Goal: Task Accomplishment & Management: Manage account settings

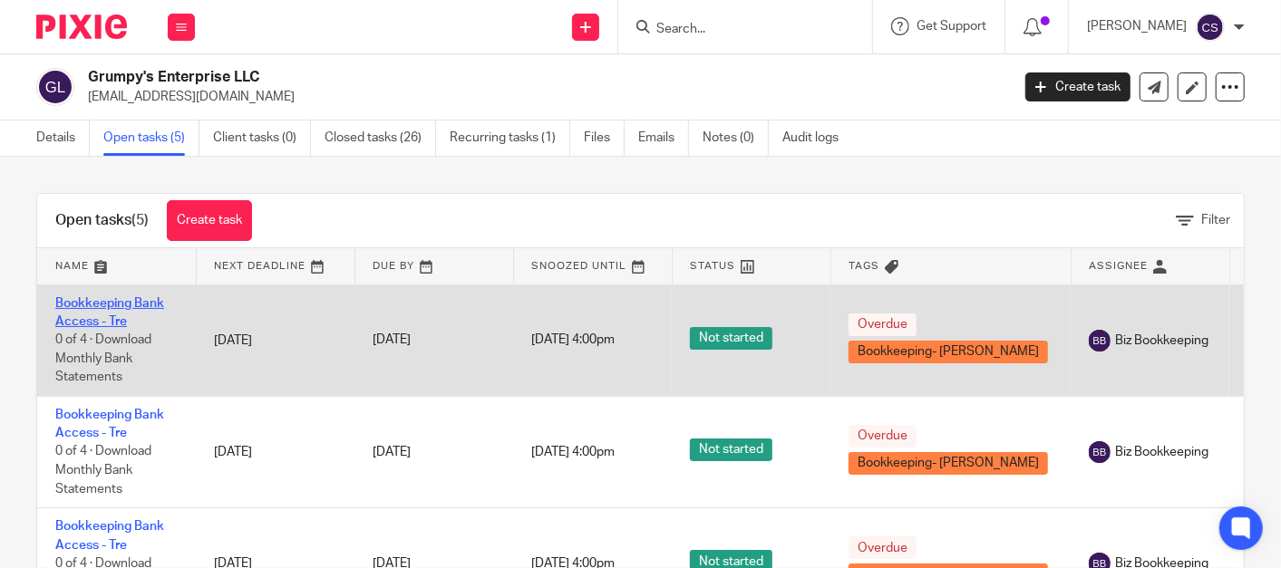
click at [85, 305] on link "Bookkeeping Bank Access - Tre" at bounding box center [109, 312] width 109 height 31
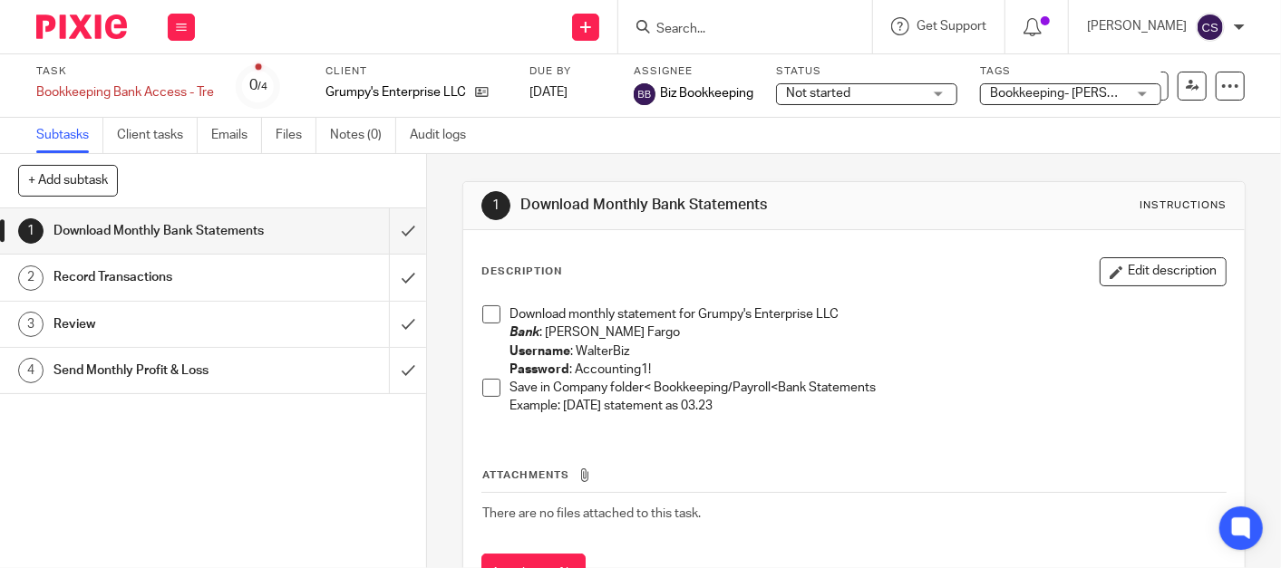
click at [488, 314] on span at bounding box center [491, 314] width 18 height 18
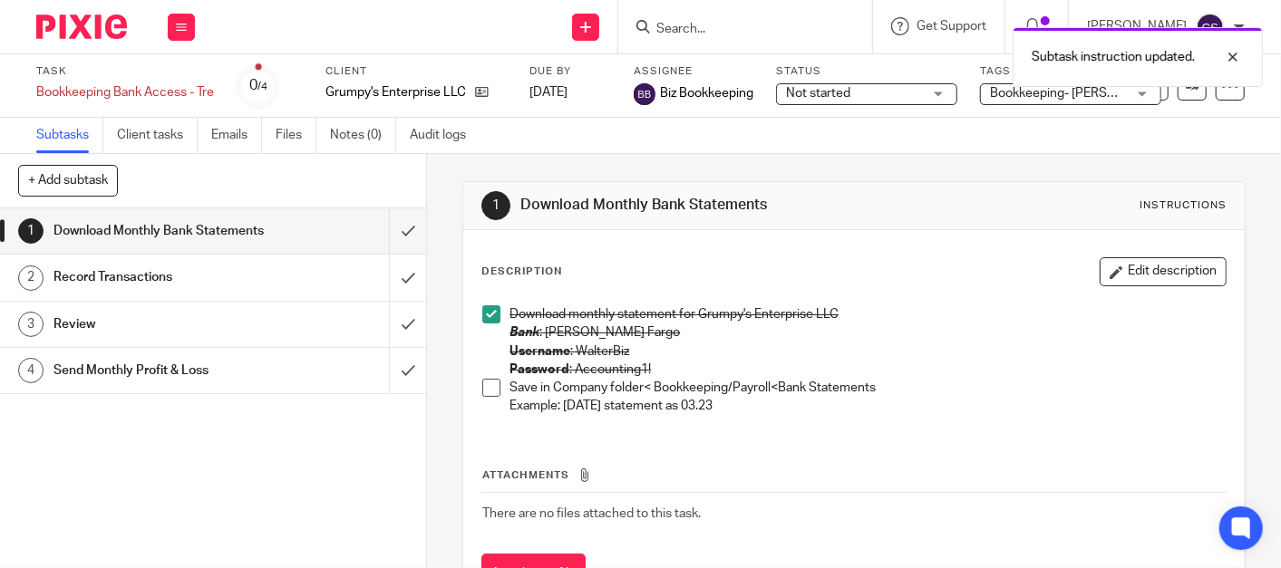
click at [482, 385] on span at bounding box center [491, 388] width 18 height 18
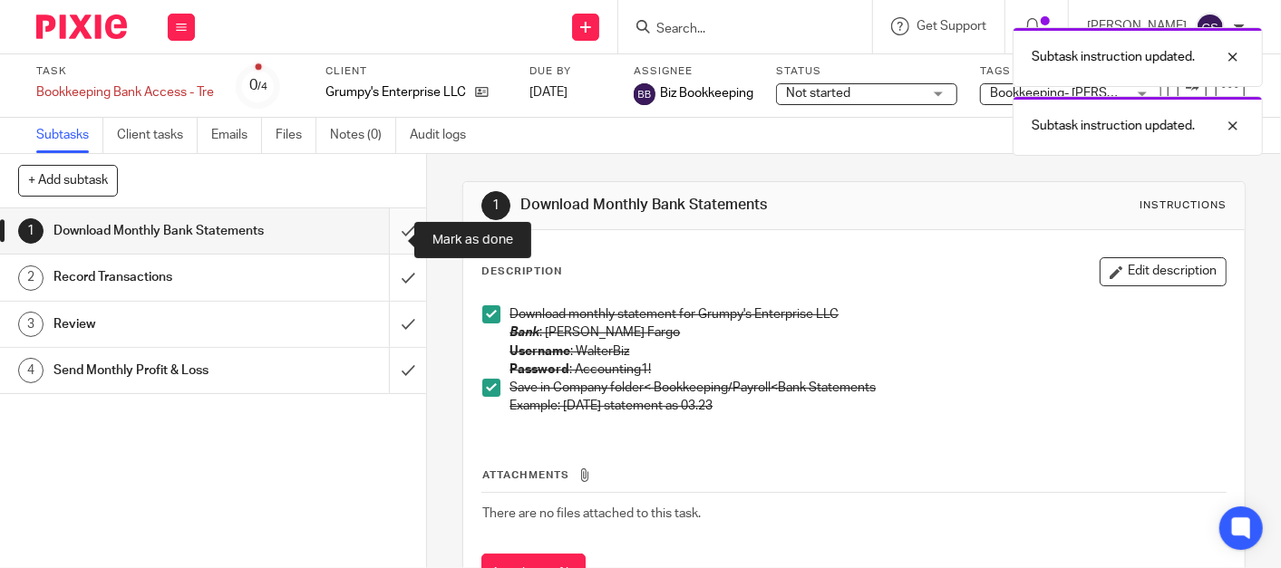
click at [378, 238] on input "submit" at bounding box center [213, 230] width 426 height 45
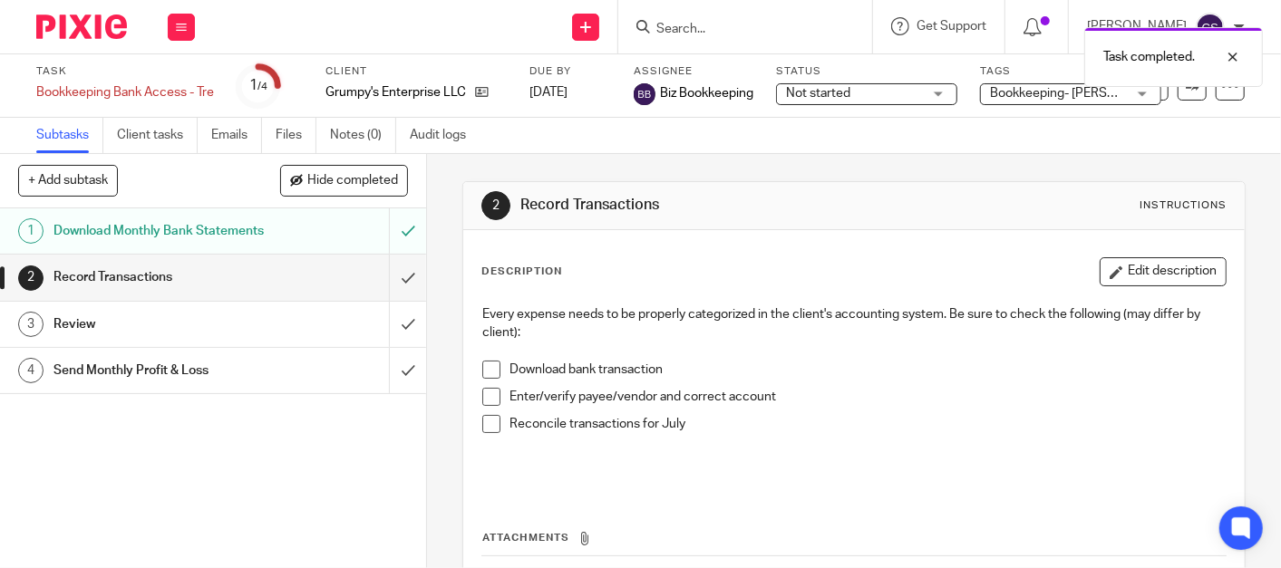
click at [486, 367] on span at bounding box center [491, 370] width 18 height 18
click at [486, 399] on span at bounding box center [491, 397] width 18 height 18
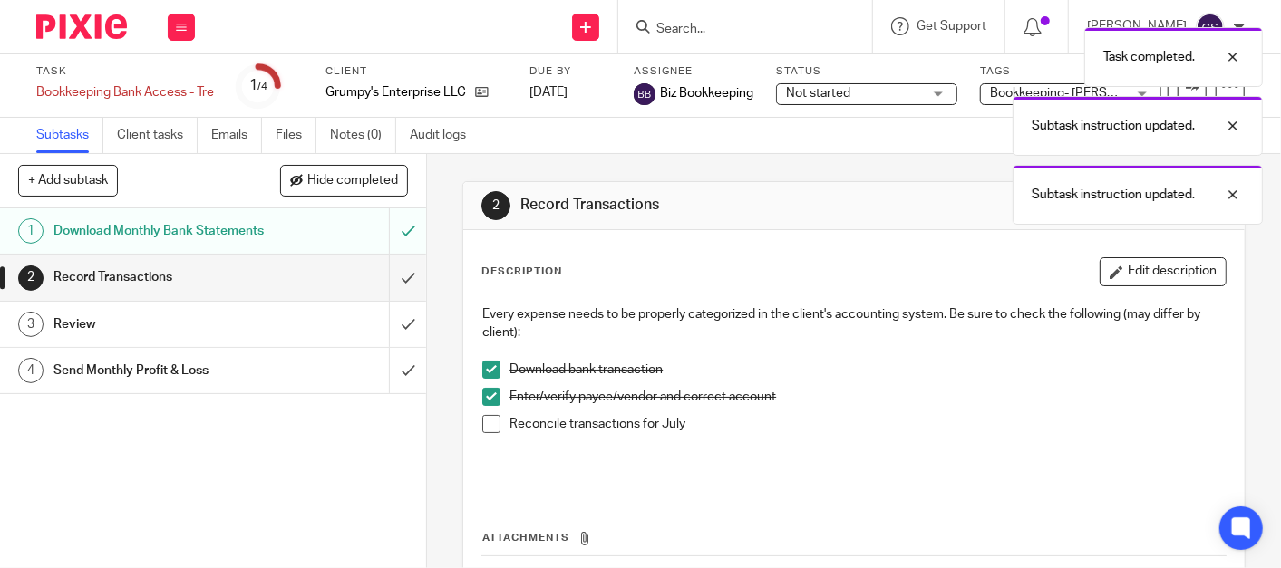
click at [484, 422] on span at bounding box center [491, 424] width 18 height 18
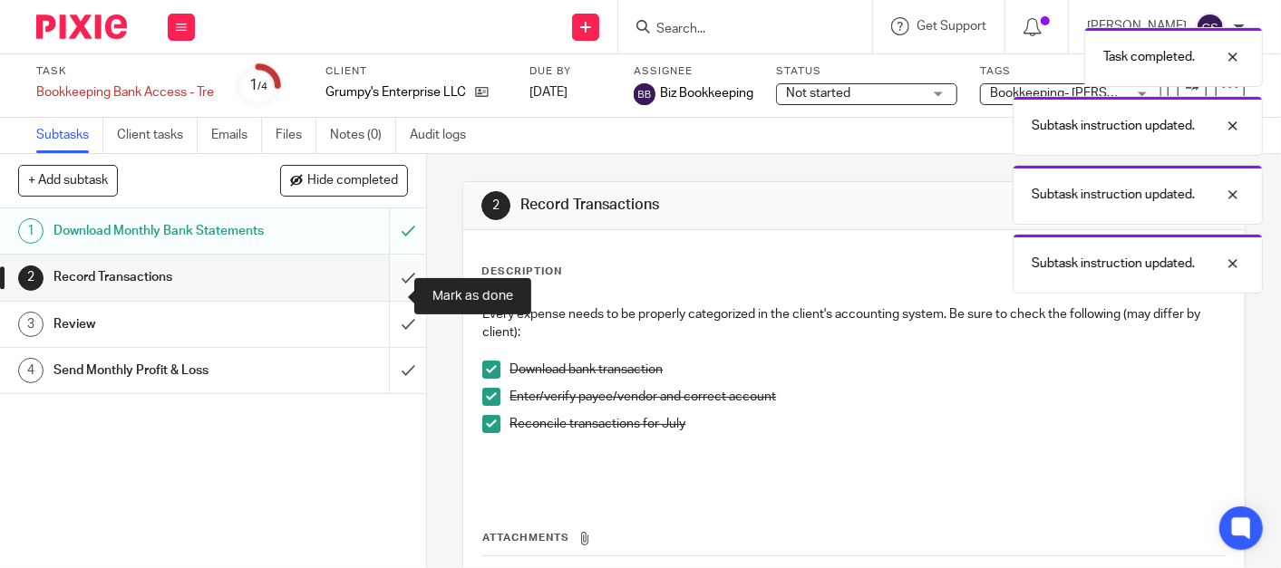
click at [381, 300] on input "submit" at bounding box center [213, 277] width 426 height 45
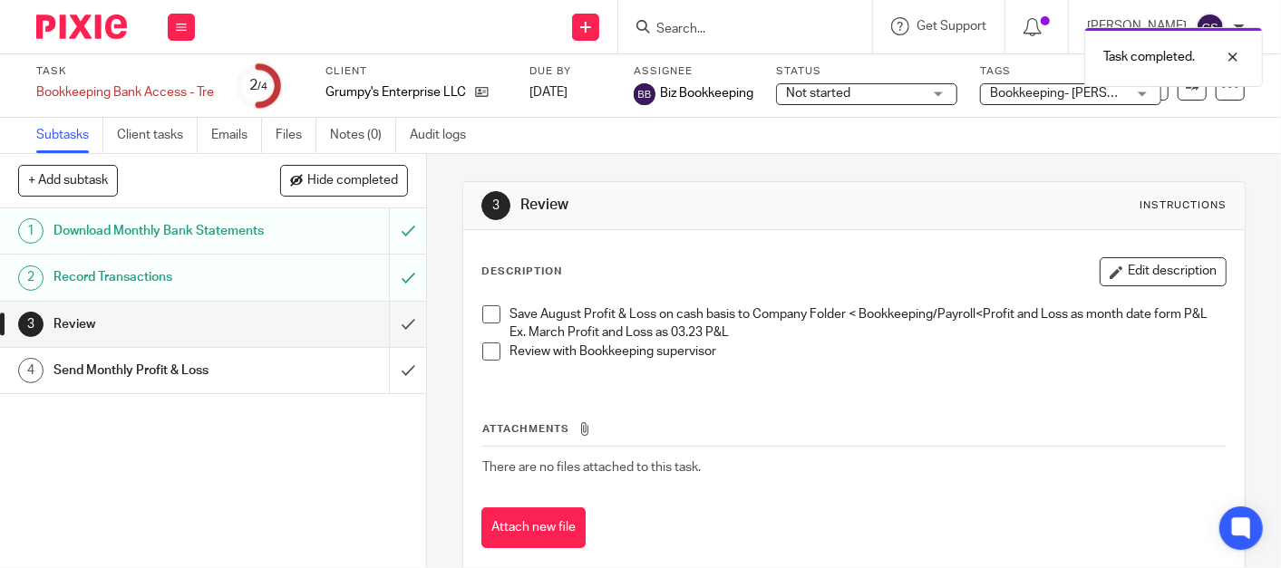
click at [490, 319] on span at bounding box center [491, 314] width 18 height 18
click at [488, 361] on span at bounding box center [491, 352] width 18 height 18
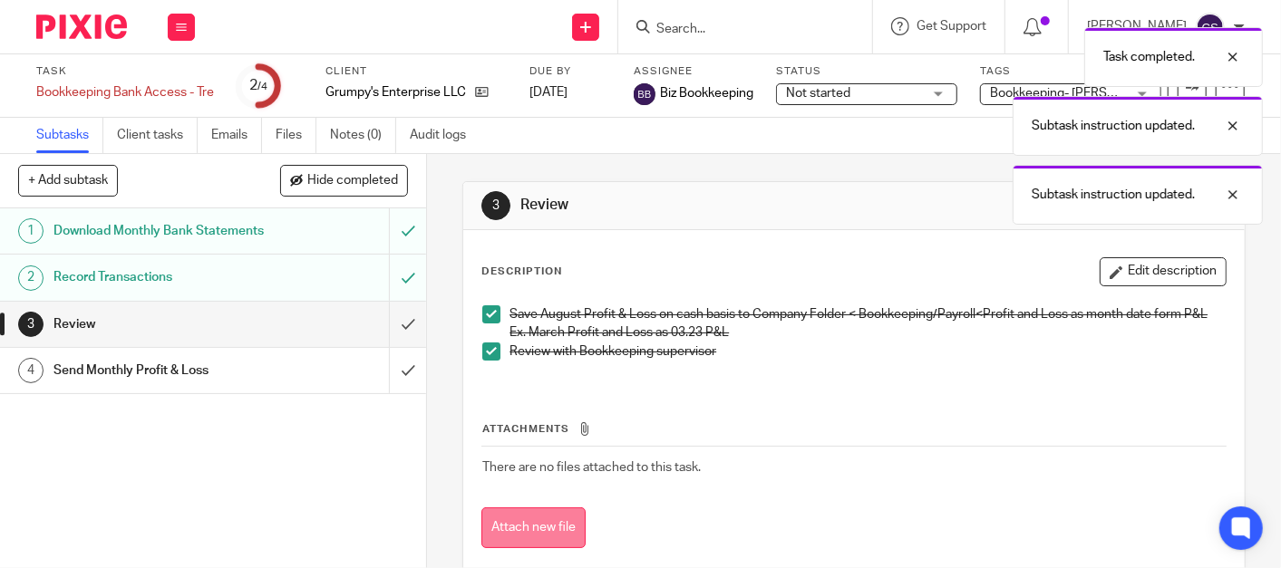
click at [518, 536] on button "Attach new file" at bounding box center [533, 528] width 104 height 41
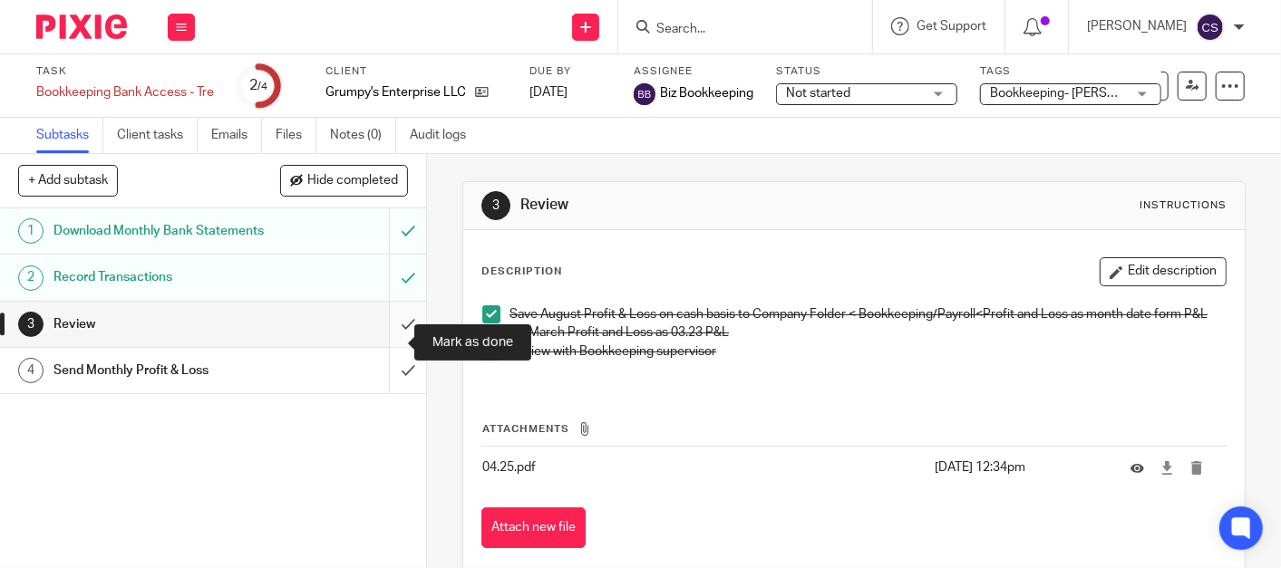
click at [384, 344] on input "submit" at bounding box center [213, 324] width 426 height 45
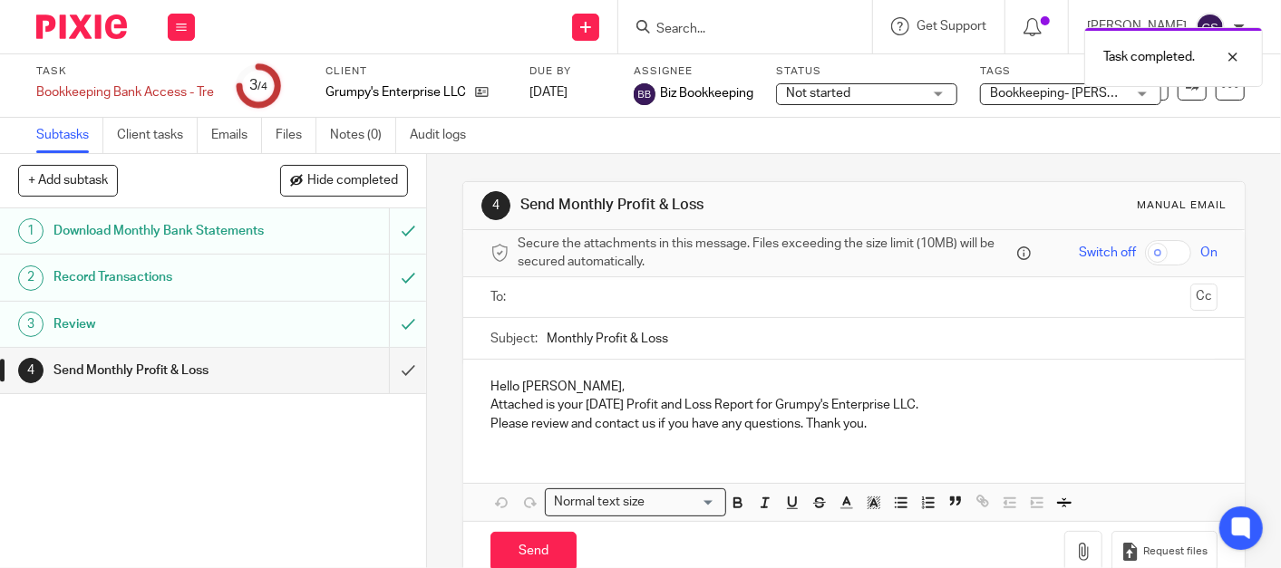
click at [548, 291] on input "text" at bounding box center [853, 297] width 658 height 21
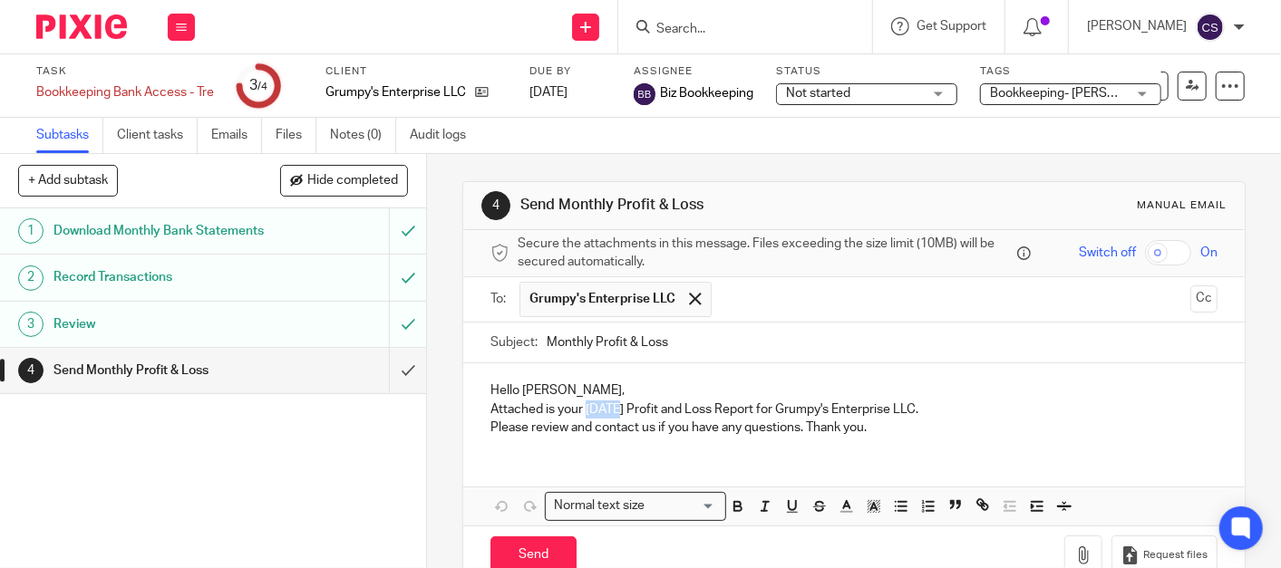
drag, startPoint x: 581, startPoint y: 412, endPoint x: 606, endPoint y: 412, distance: 24.5
click at [606, 412] on p "Attached is your July 2025 Profit and Loss Report for Grumpy's Enterprise LLC." at bounding box center [853, 410] width 727 height 18
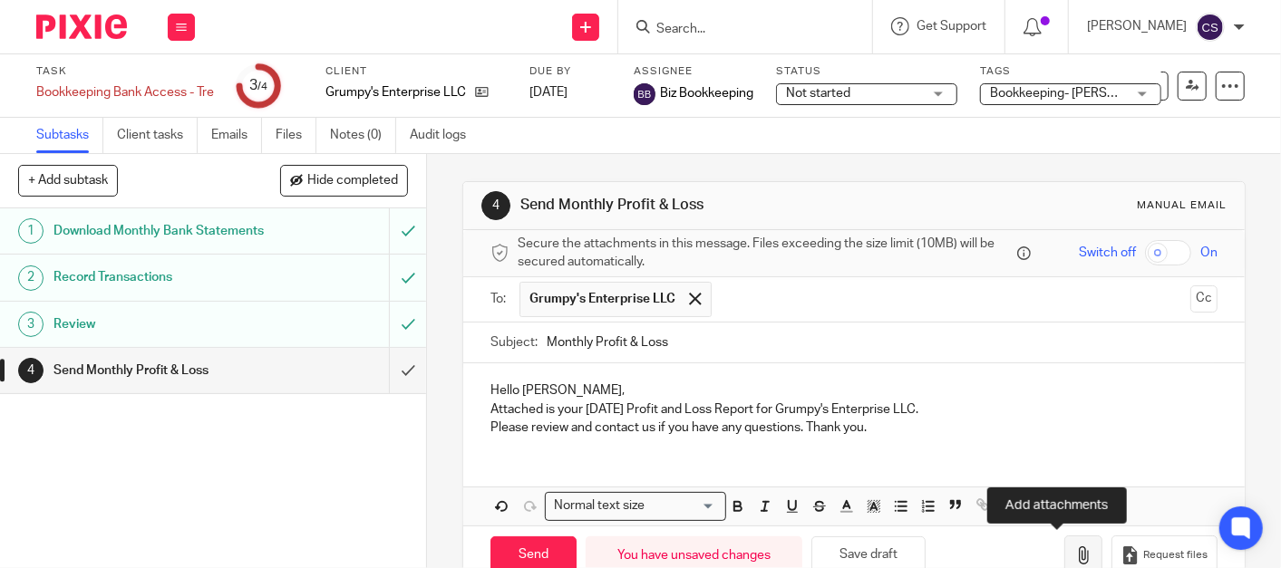
click at [1064, 558] on button "button" at bounding box center [1083, 556] width 38 height 41
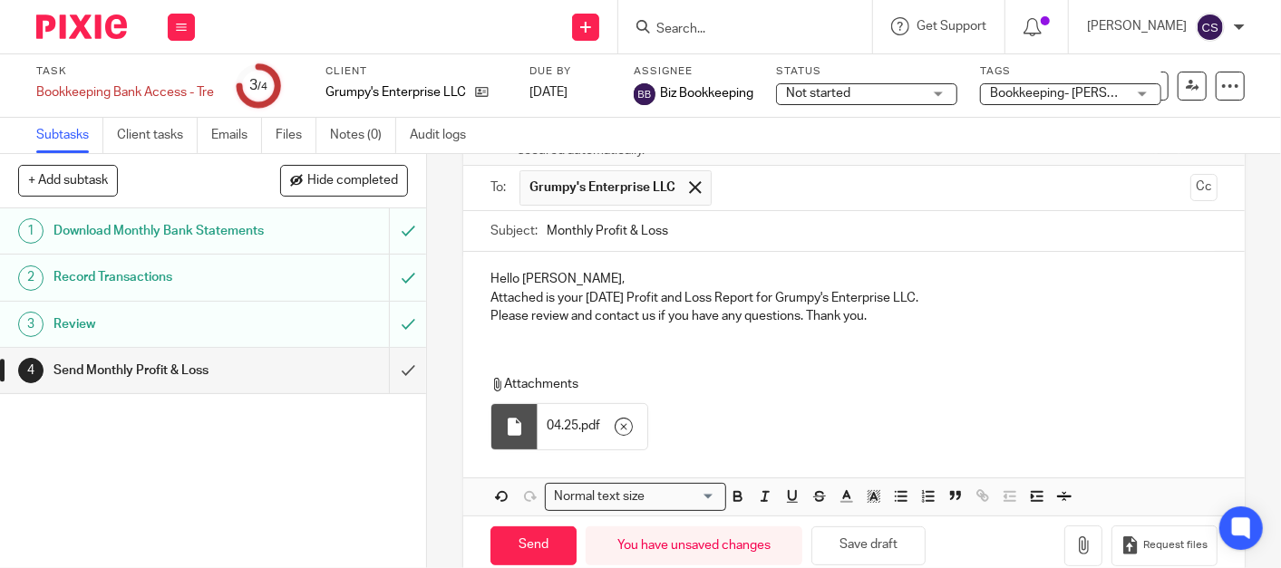
scroll to position [142, 0]
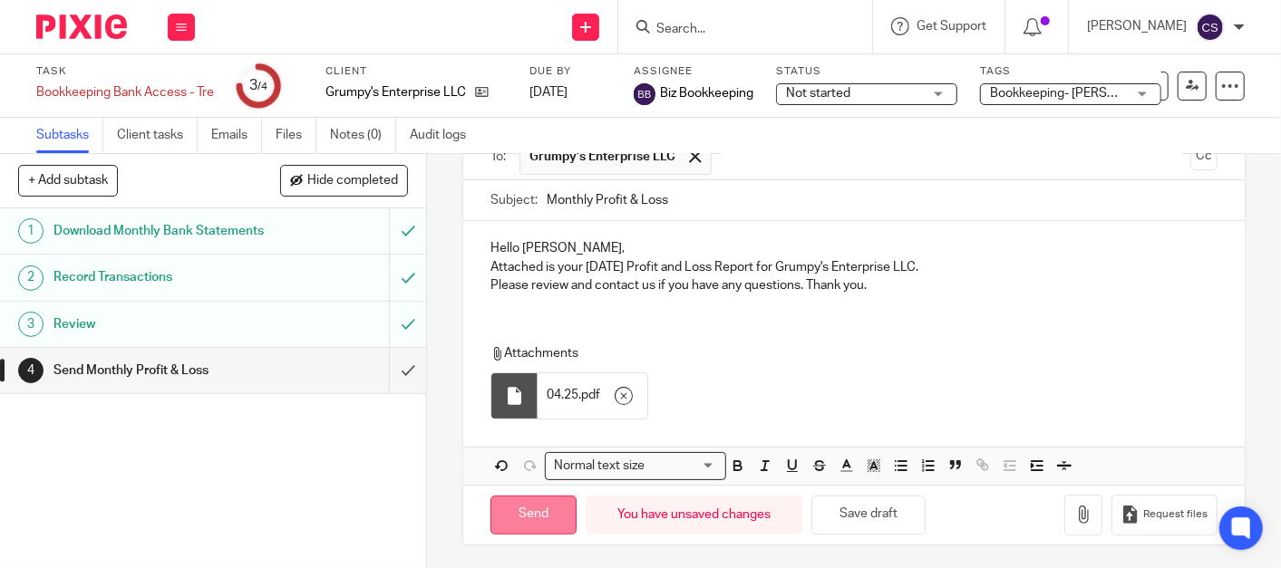
click at [518, 525] on input "Send" at bounding box center [533, 515] width 86 height 39
type input "Sent"
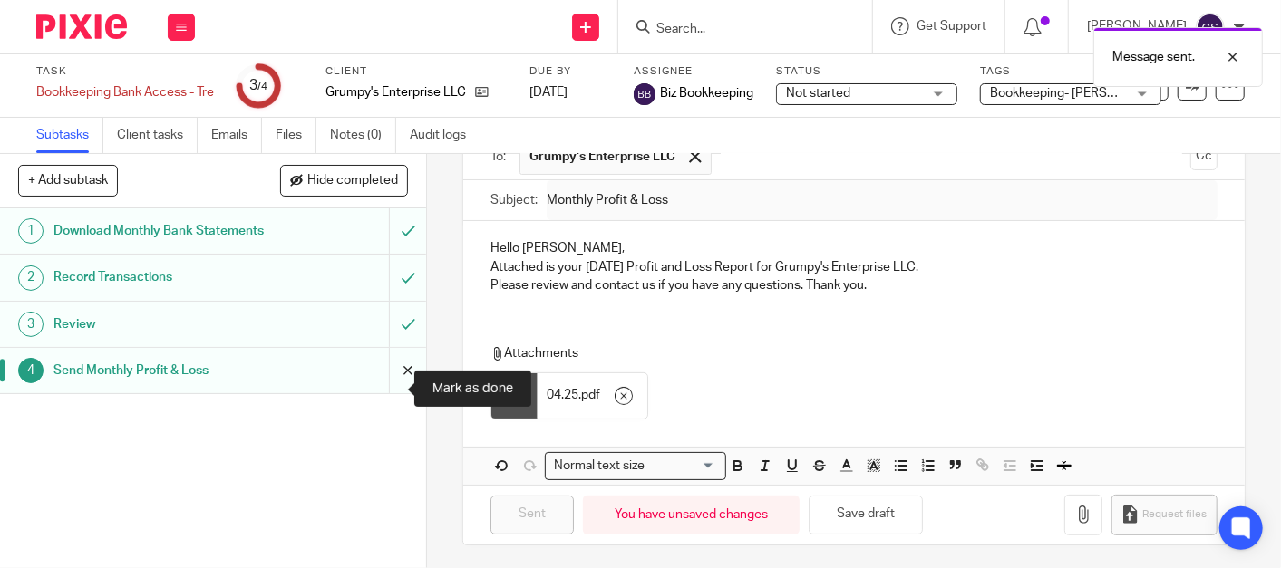
click at [389, 385] on input "submit" at bounding box center [213, 370] width 426 height 45
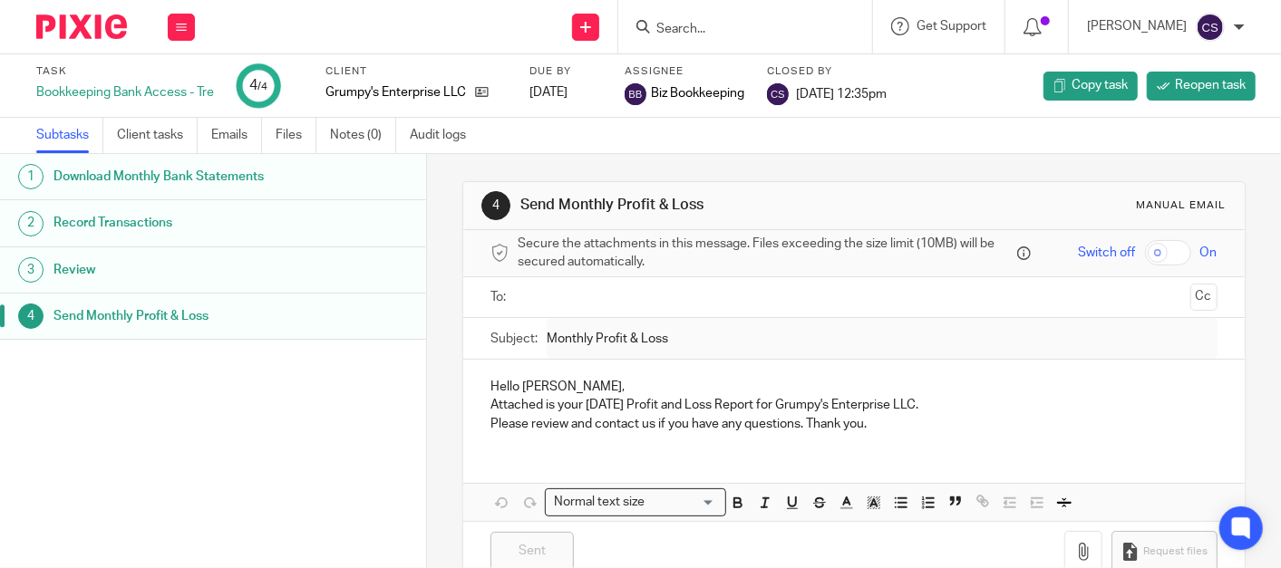
click at [712, 24] on input "Search" at bounding box center [735, 30] width 163 height 16
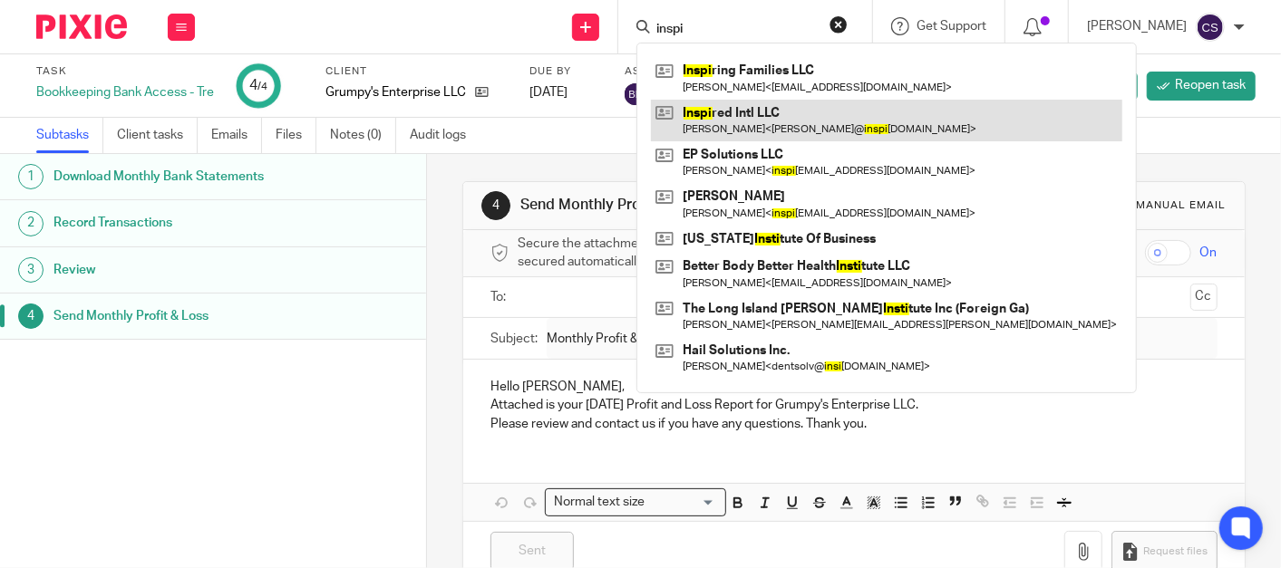
type input "inspi"
click at [761, 111] on link at bounding box center [886, 121] width 471 height 42
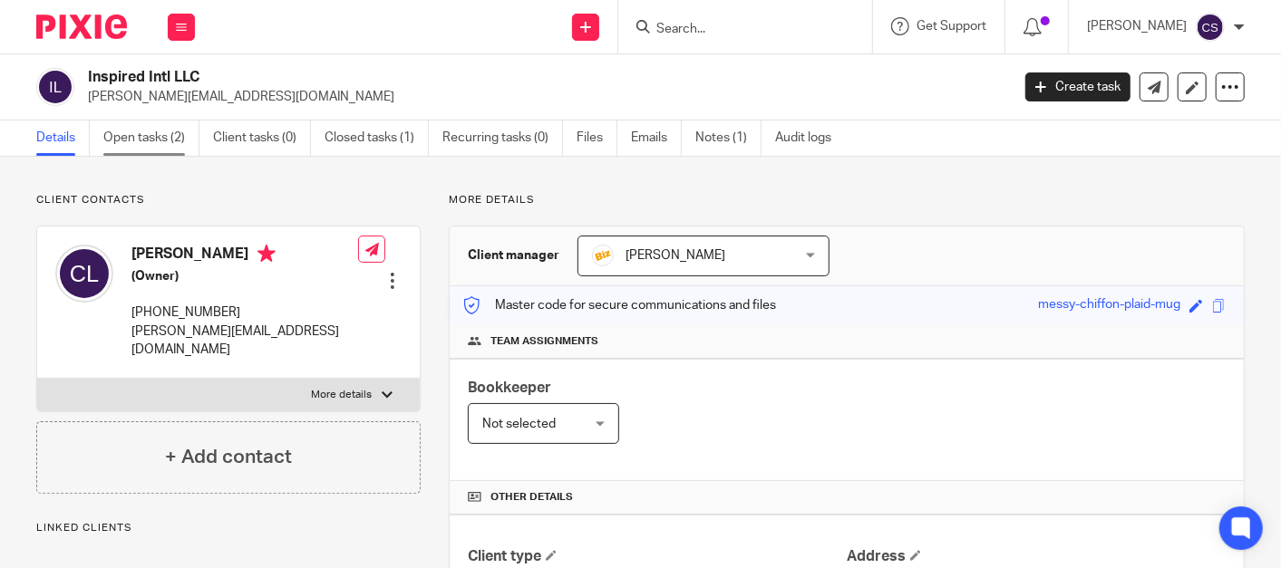
click at [141, 138] on link "Open tasks (2)" at bounding box center [151, 138] width 96 height 35
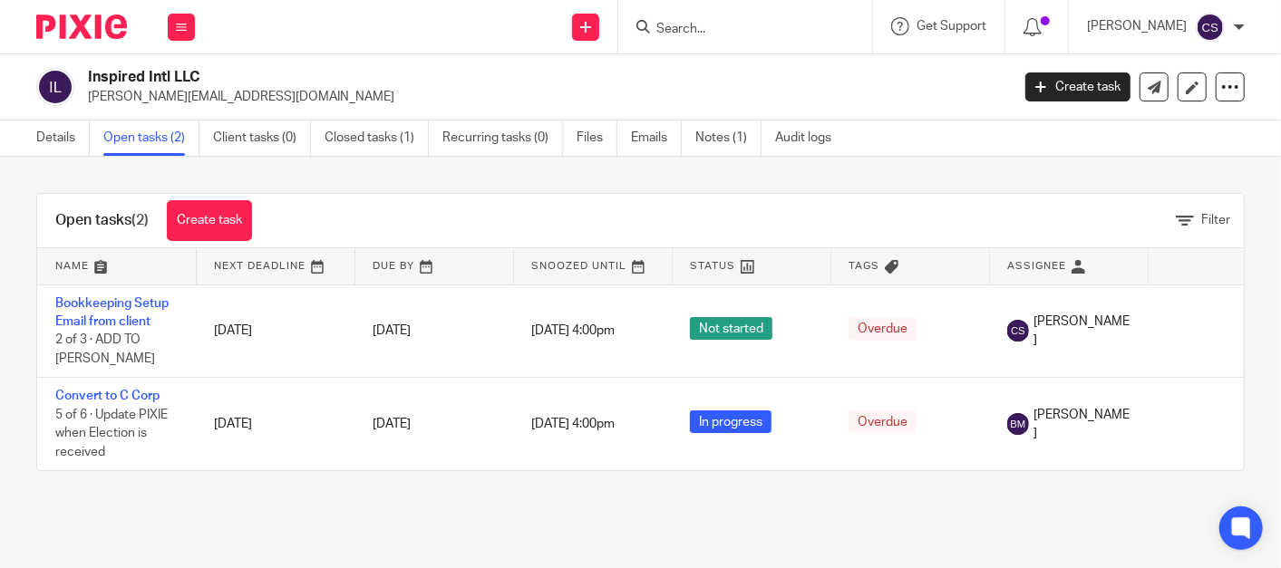
click at [735, 34] on input "Search" at bounding box center [735, 30] width 163 height 16
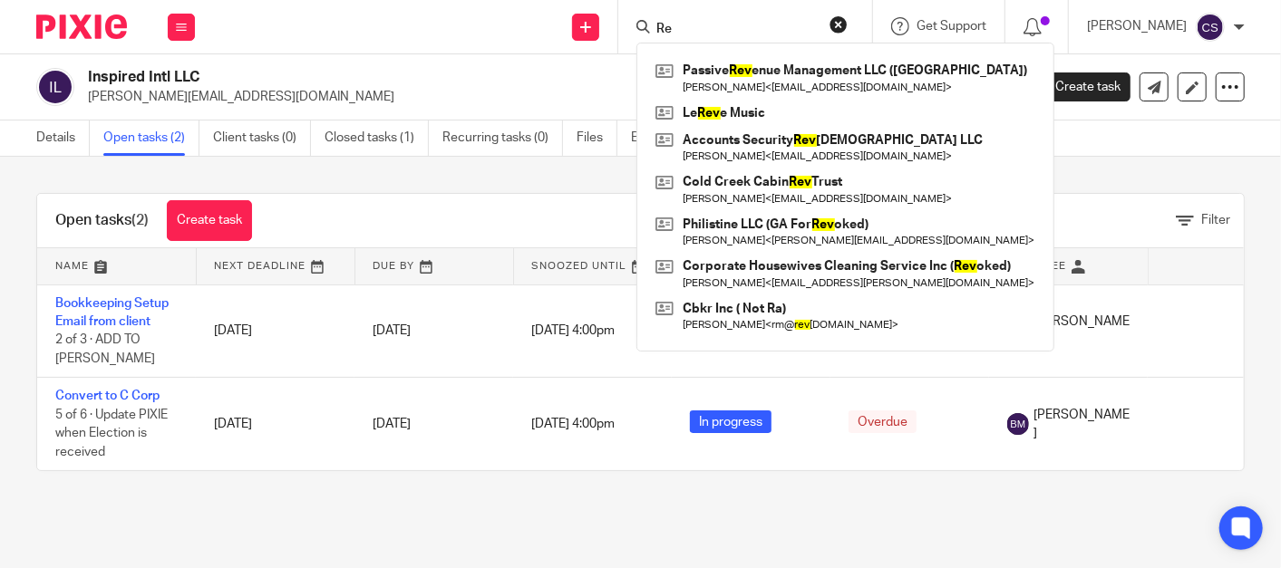
type input "R"
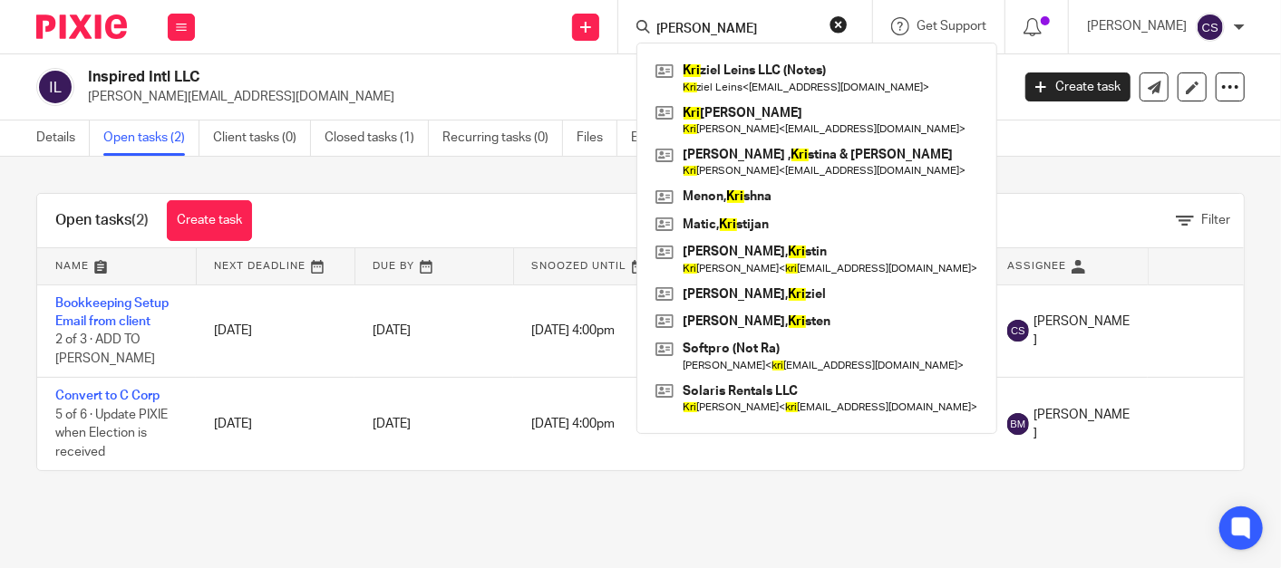
type input "krist"
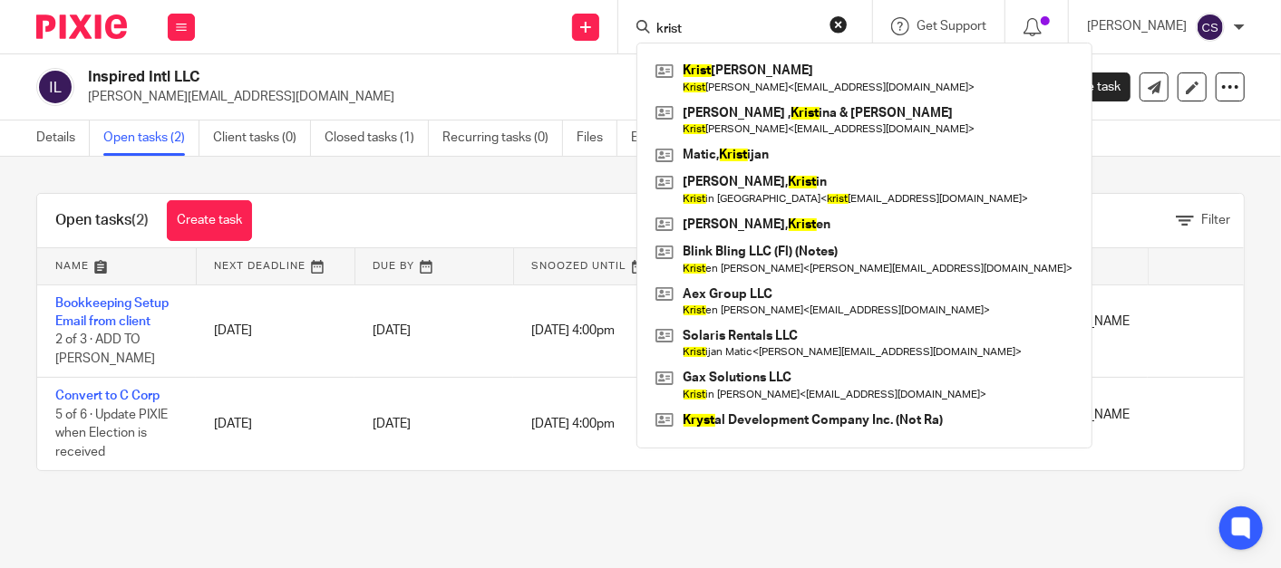
drag, startPoint x: 730, startPoint y: 28, endPoint x: 544, endPoint y: 43, distance: 186.4
click at [544, 43] on div "Send new email Create task Add client Request signature krist Krist ina Ensming…" at bounding box center [747, 26] width 1068 height 53
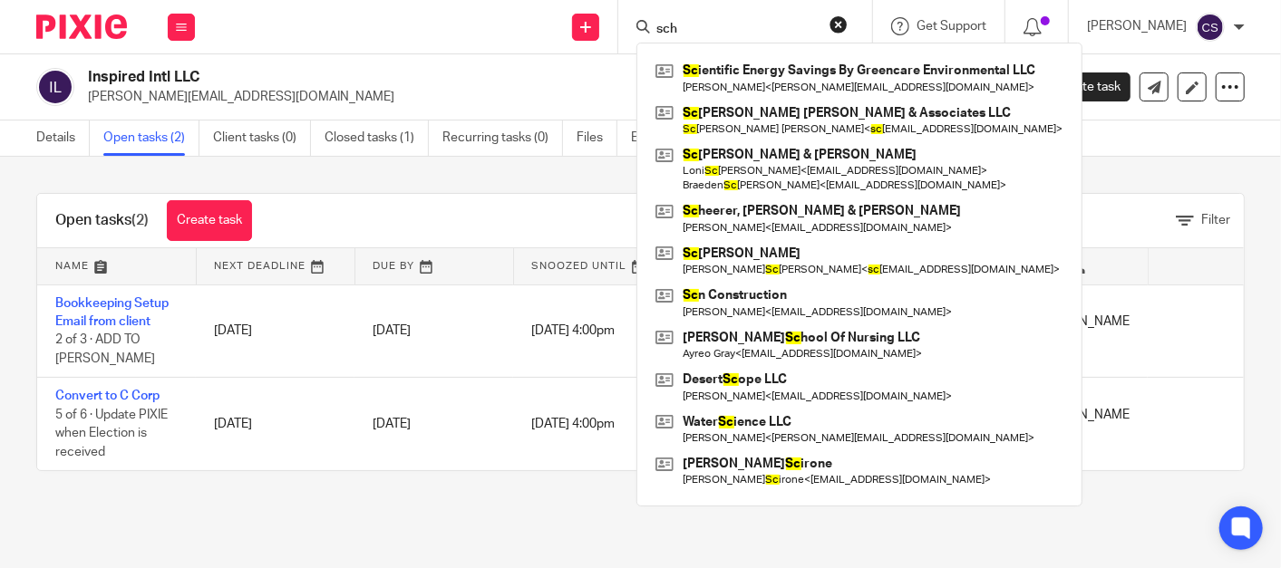
type input "schn"
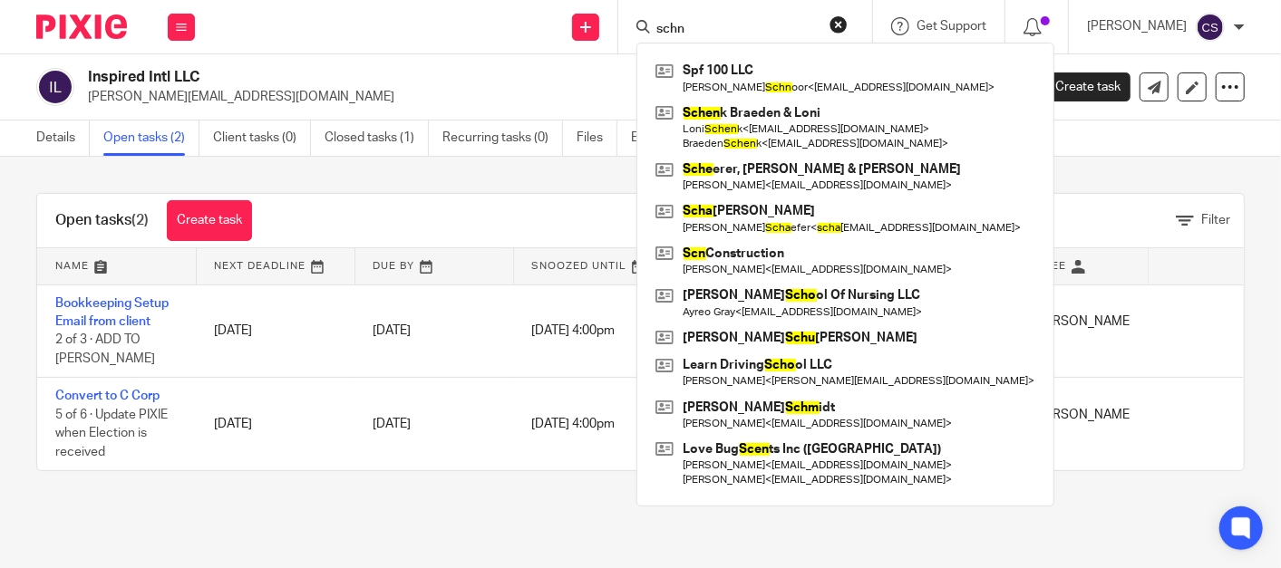
drag, startPoint x: 717, startPoint y: 27, endPoint x: 479, endPoint y: 85, distance: 245.4
click at [479, 85] on body "Work Email Clients Team Reports Settings Work Email Clients Team Reports Settin…" at bounding box center [640, 284] width 1281 height 568
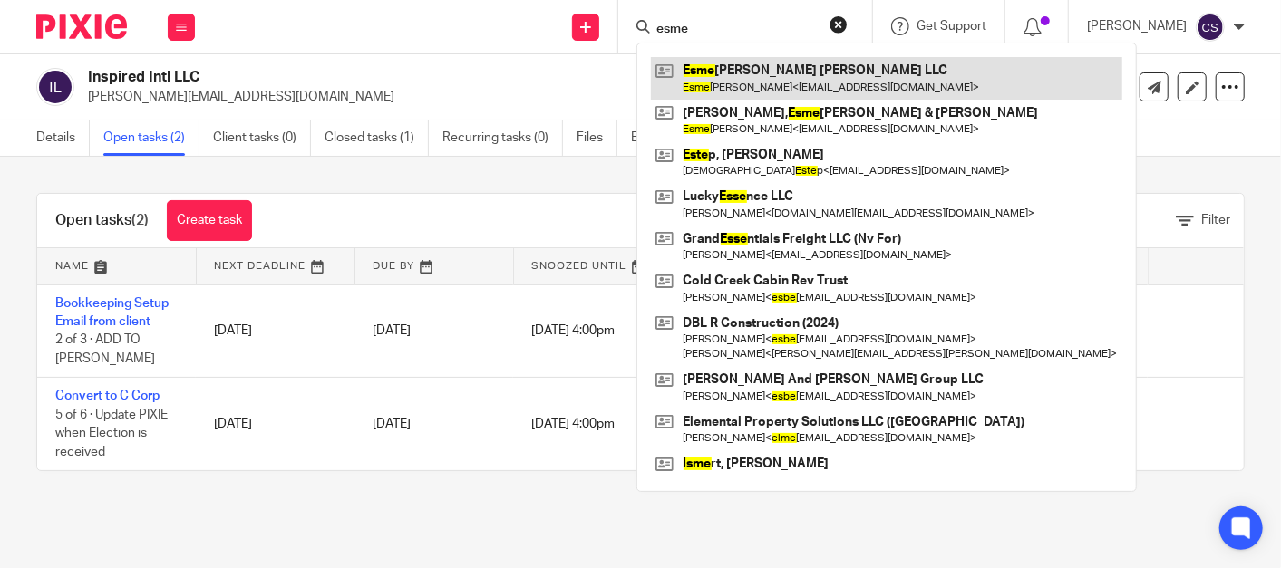
type input "esme"
click at [734, 69] on link at bounding box center [886, 78] width 471 height 42
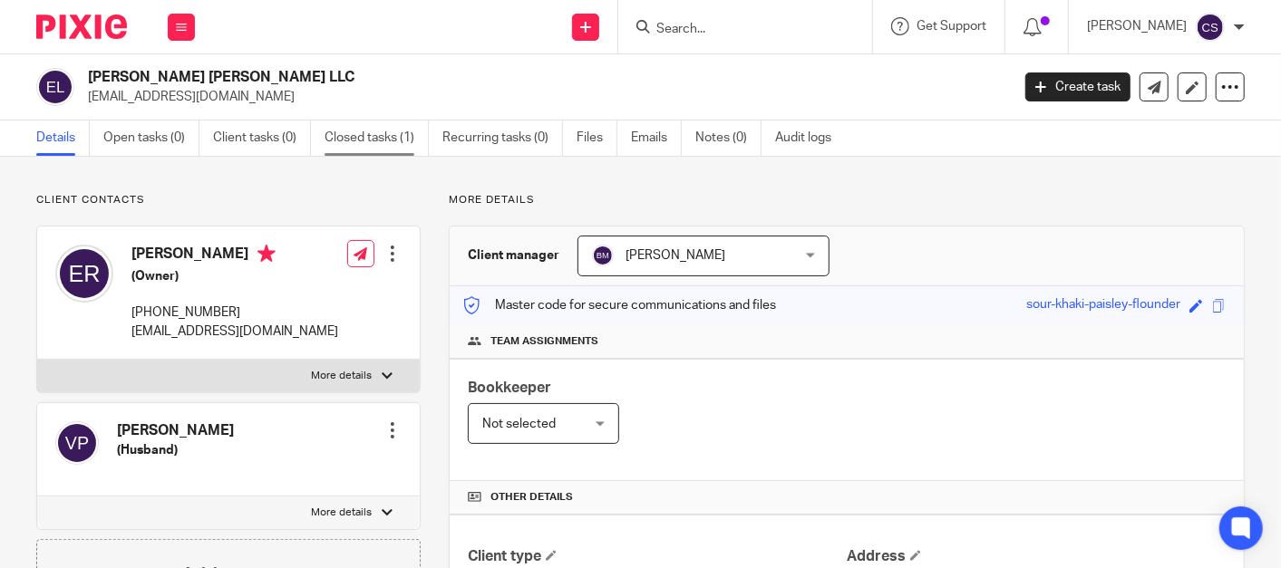
click at [367, 141] on link "Closed tasks (1)" at bounding box center [377, 138] width 104 height 35
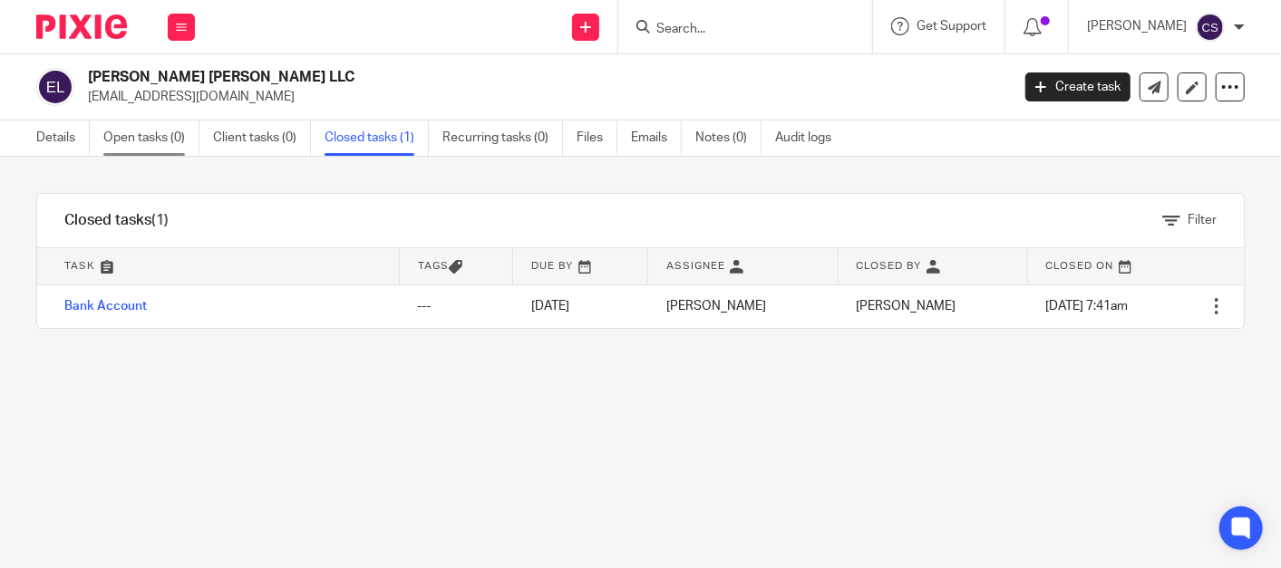
click at [141, 137] on link "Open tasks (0)" at bounding box center [151, 138] width 96 height 35
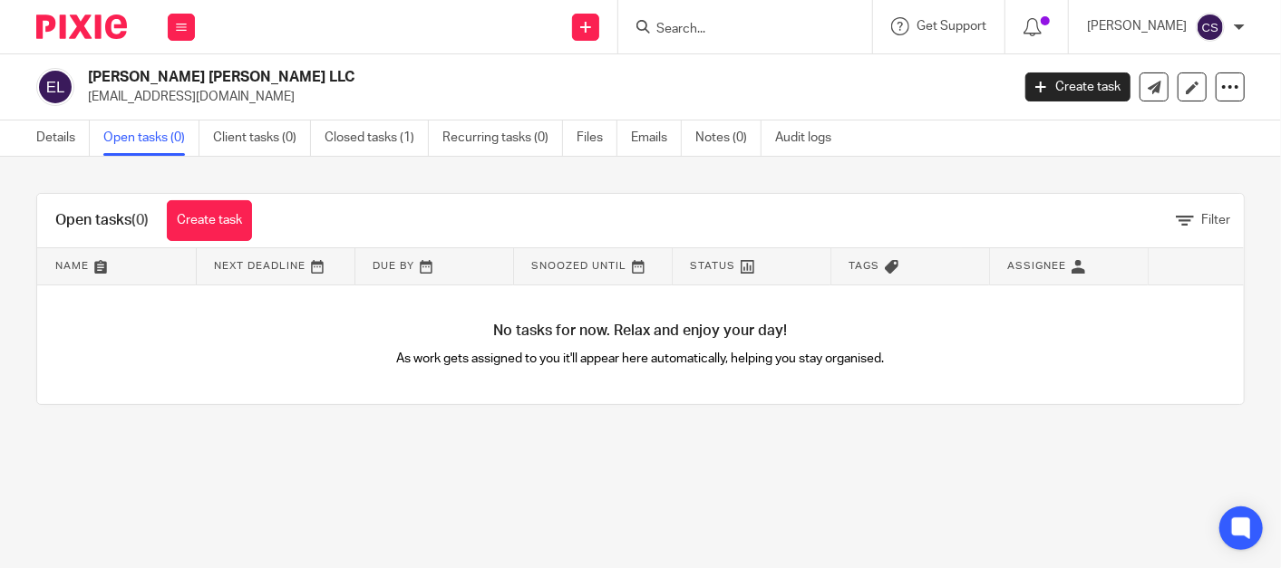
click at [724, 30] on input "Search" at bounding box center [735, 30] width 163 height 16
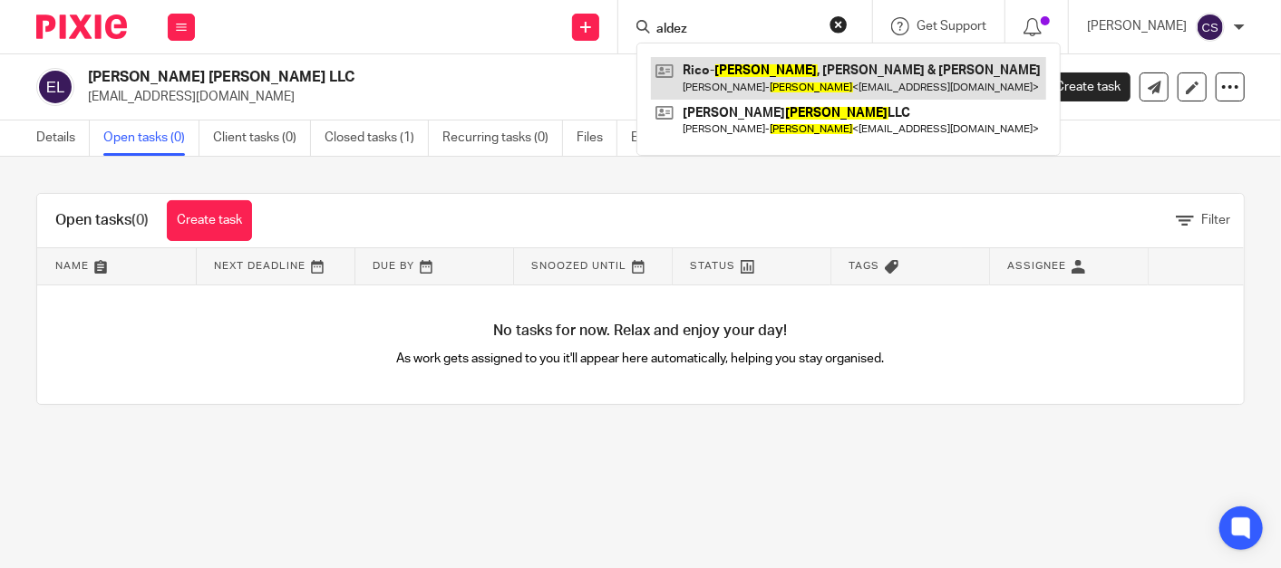
type input "aldez"
click at [771, 66] on link at bounding box center [848, 78] width 395 height 42
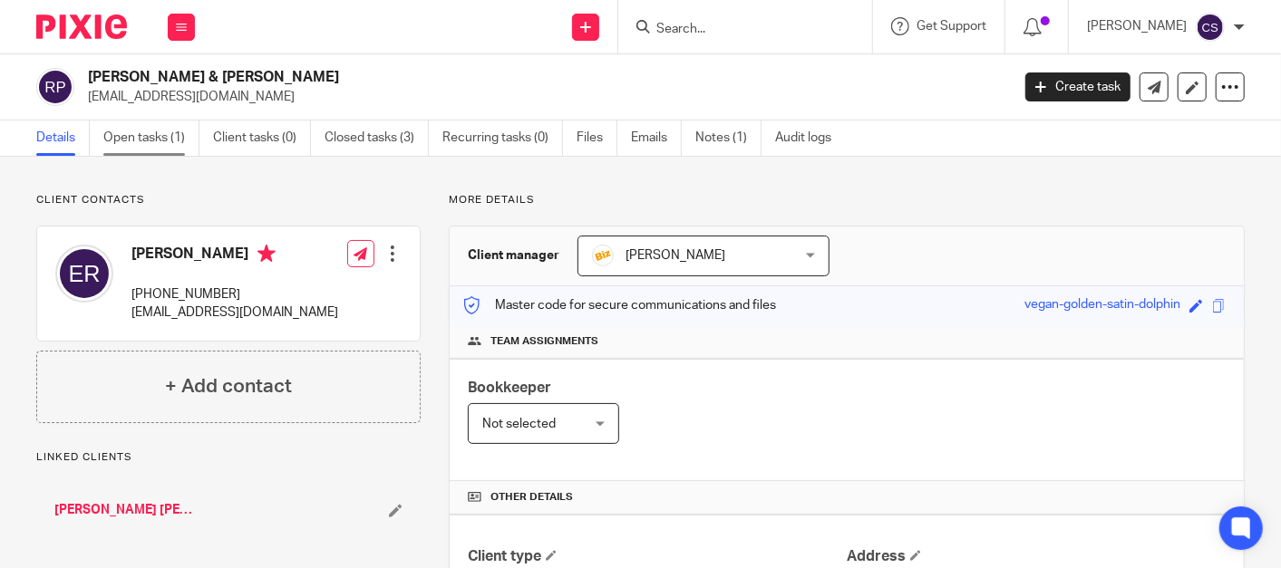
click at [134, 137] on link "Open tasks (1)" at bounding box center [151, 138] width 96 height 35
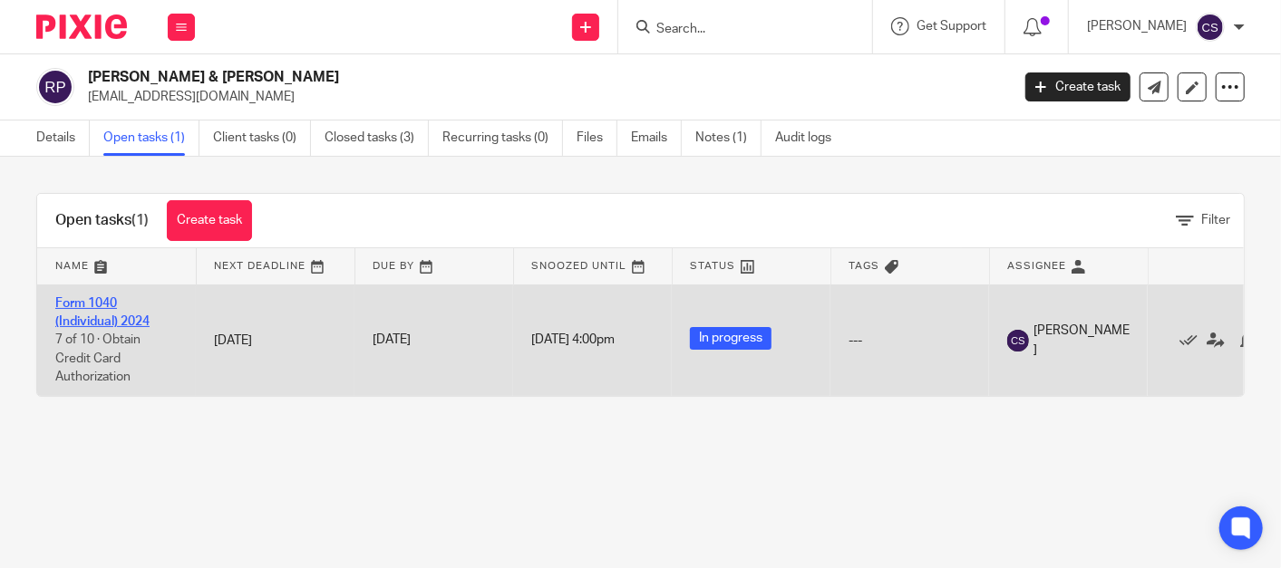
click at [80, 301] on link "Form 1040 (Individual) 2024" at bounding box center [102, 312] width 94 height 31
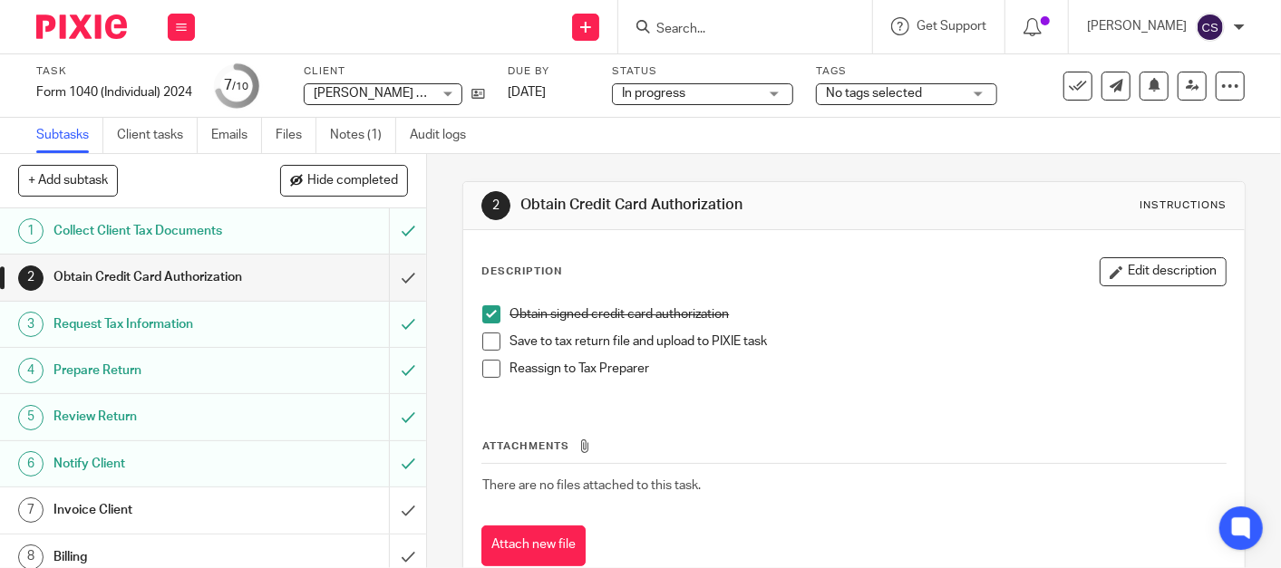
click at [134, 510] on h1 "Invoice Client" at bounding box center [159, 510] width 212 height 27
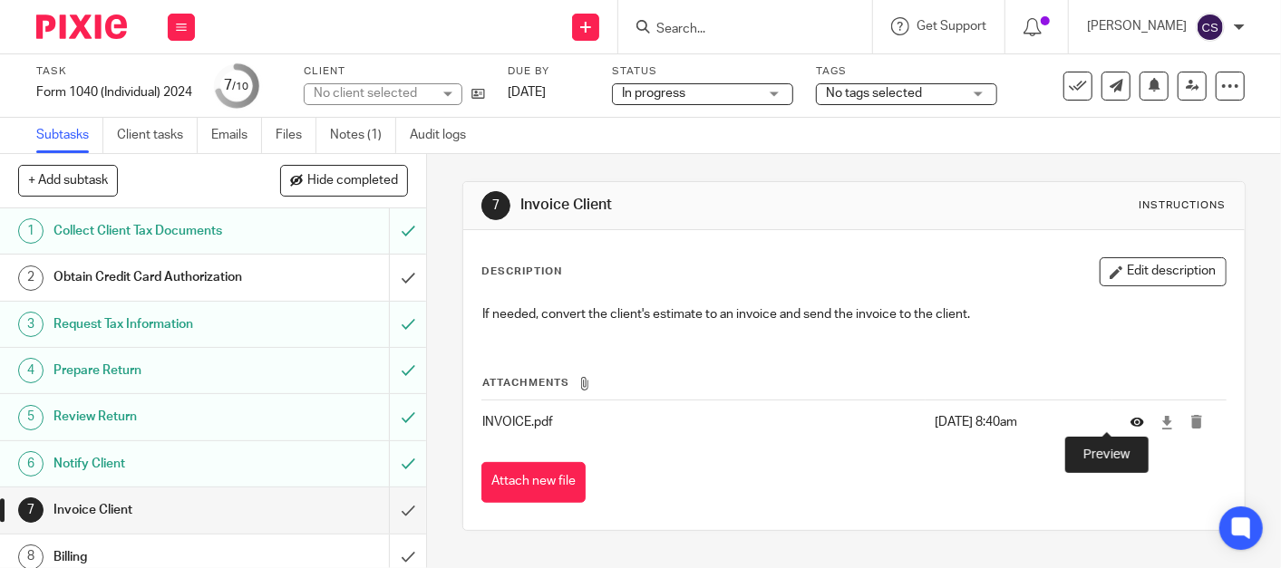
click at [1130, 421] on icon at bounding box center [1137, 423] width 14 height 14
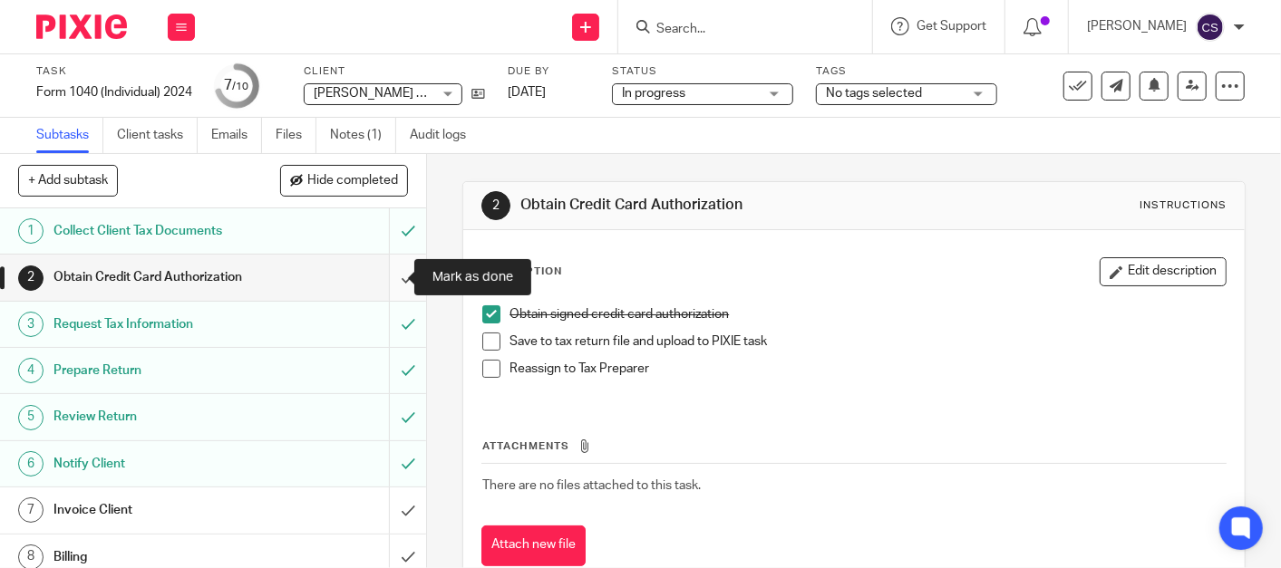
click at [385, 276] on input "submit" at bounding box center [213, 277] width 426 height 45
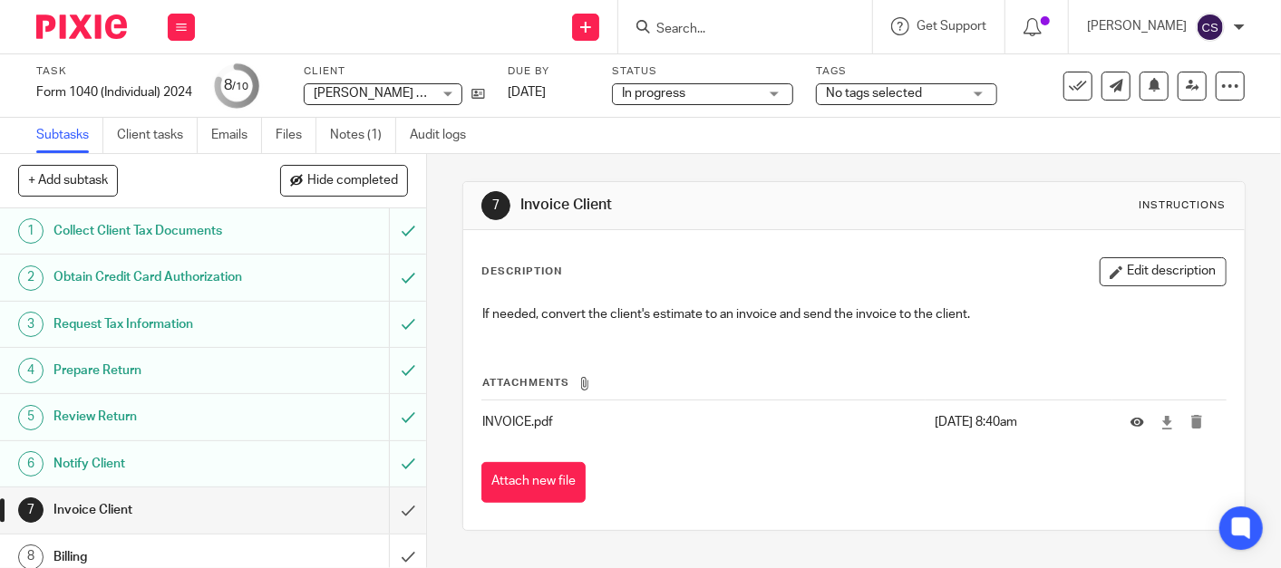
click at [709, 20] on form at bounding box center [750, 26] width 193 height 23
click at [700, 31] on input "Search" at bounding box center [735, 30] width 163 height 16
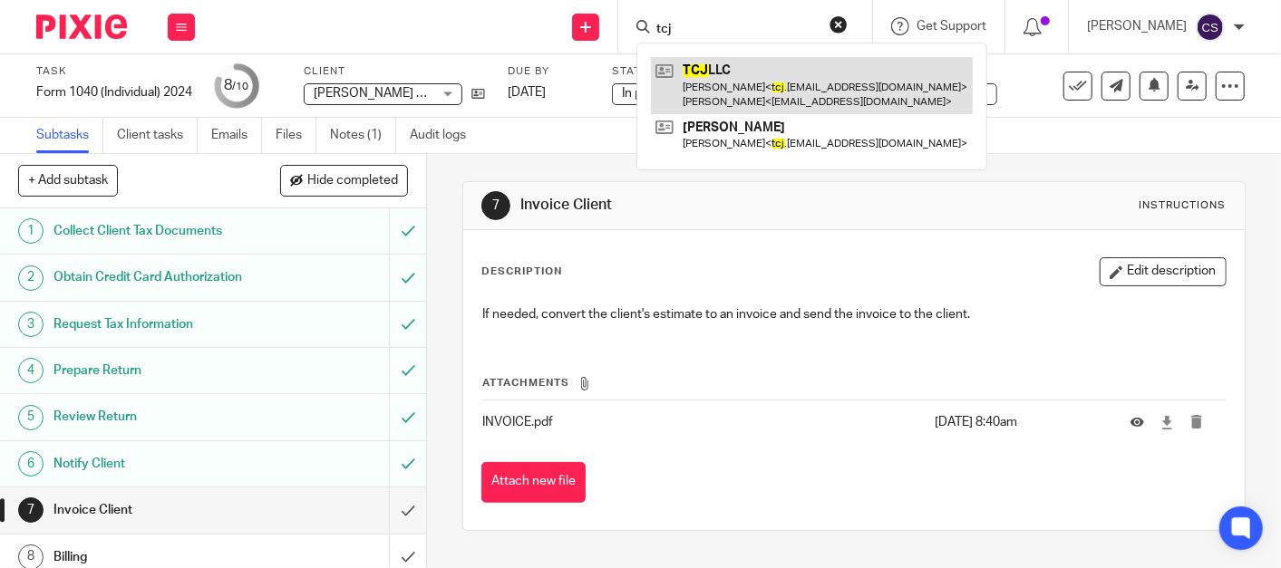
type input "tcj"
click at [731, 74] on link at bounding box center [812, 85] width 322 height 56
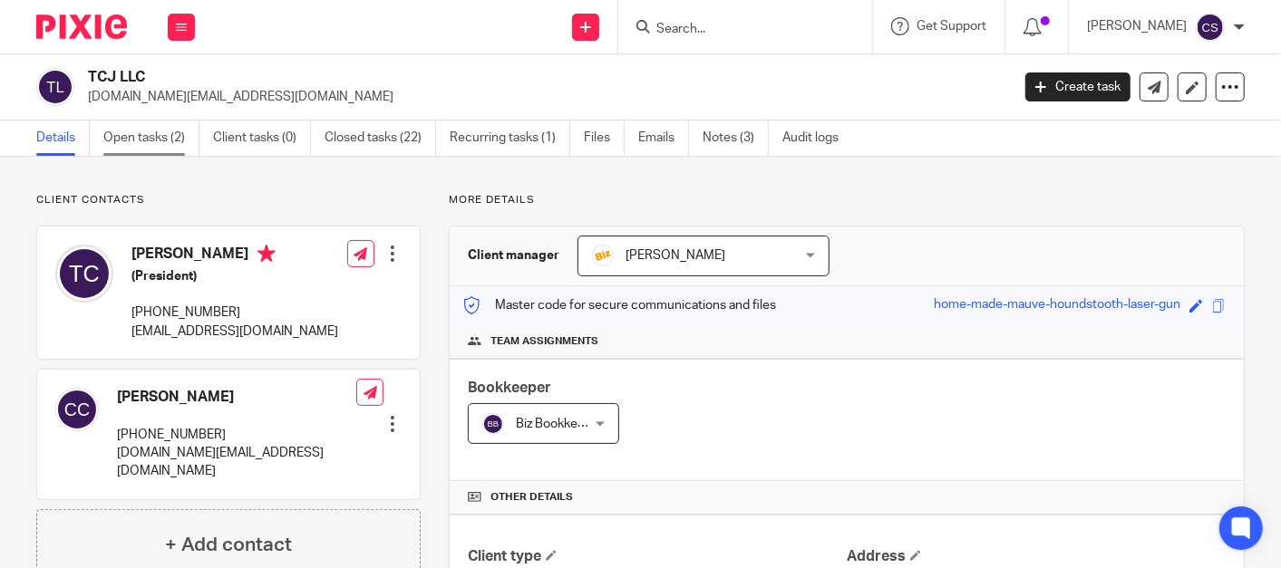
click at [121, 141] on link "Open tasks (2)" at bounding box center [151, 138] width 96 height 35
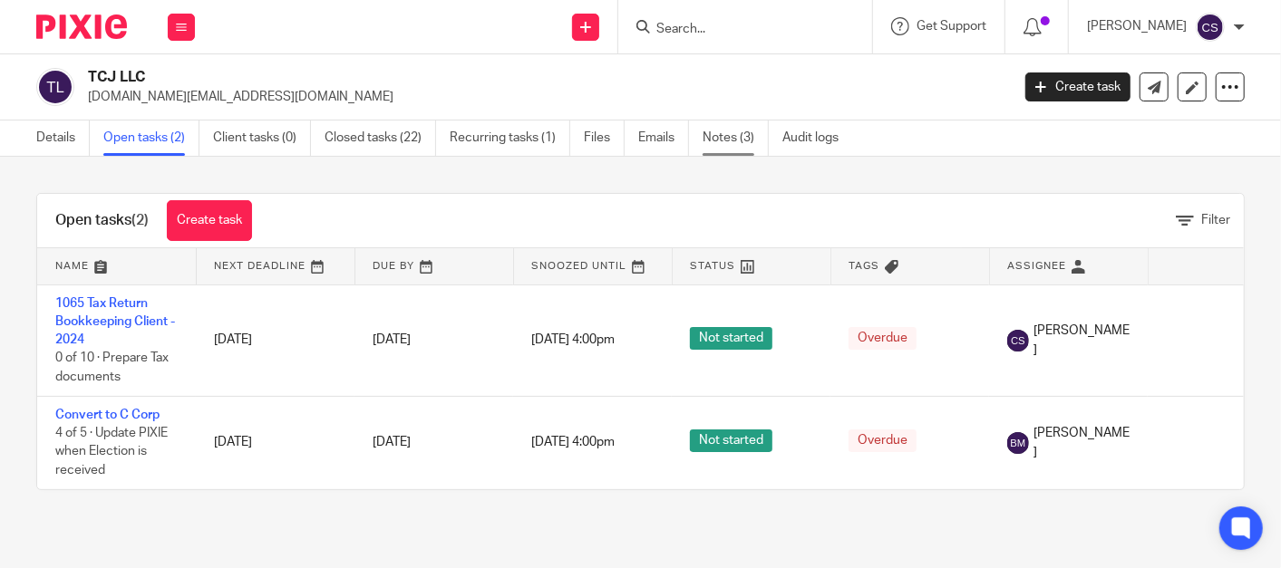
click at [707, 126] on link "Notes (3)" at bounding box center [736, 138] width 66 height 35
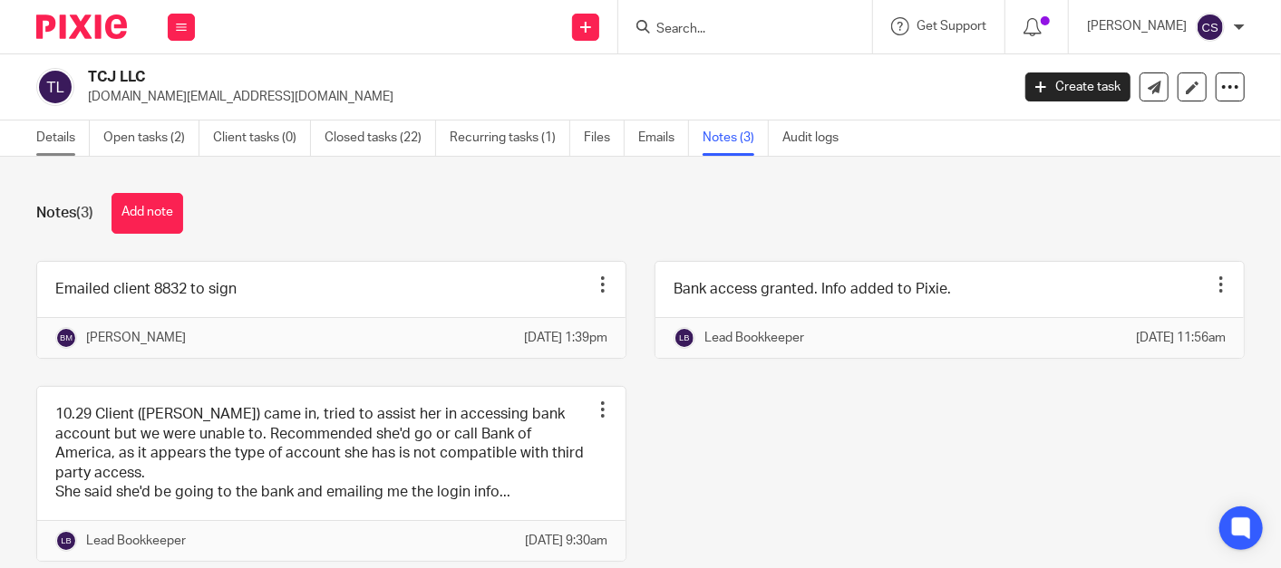
click at [51, 145] on link "Details" at bounding box center [62, 138] width 53 height 35
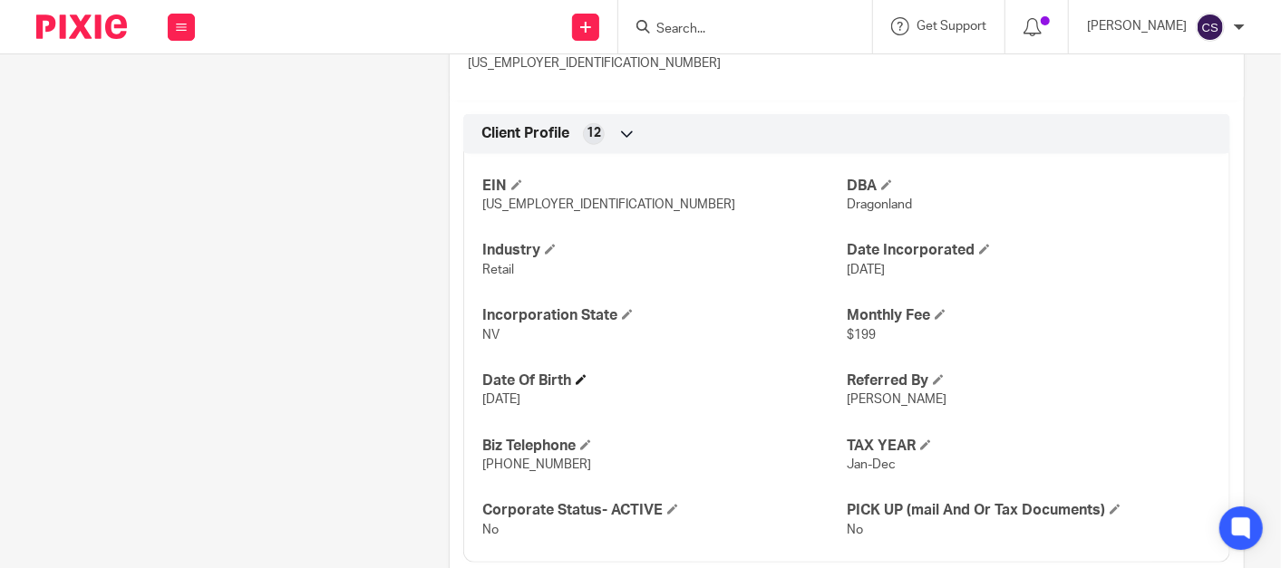
scroll to position [926, 0]
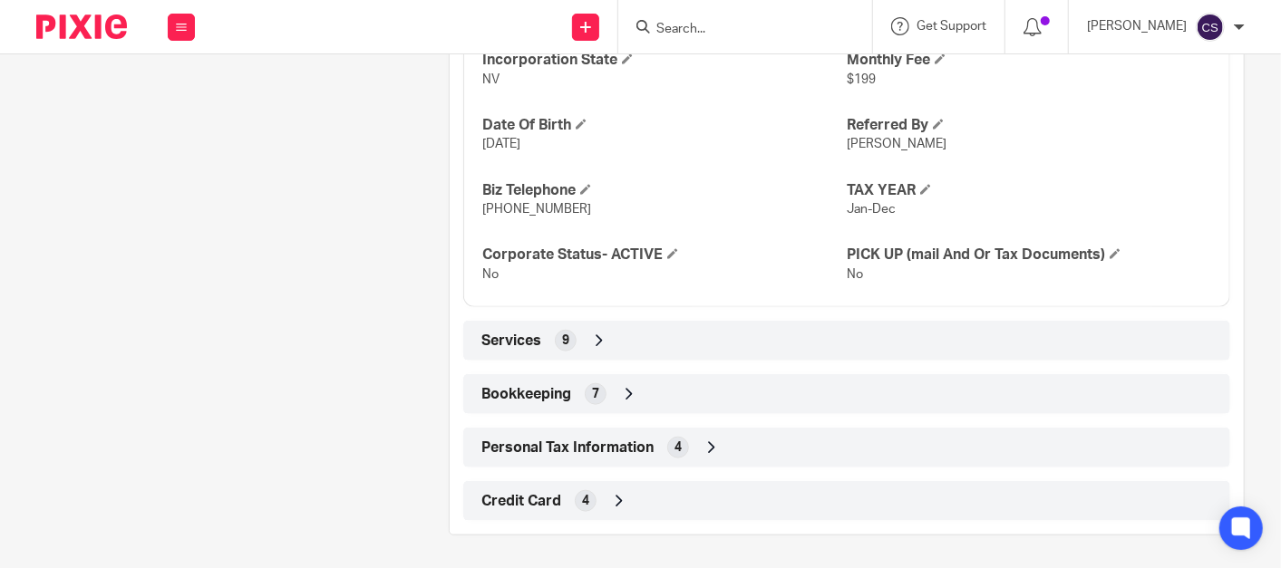
click at [624, 388] on icon at bounding box center [629, 394] width 18 height 18
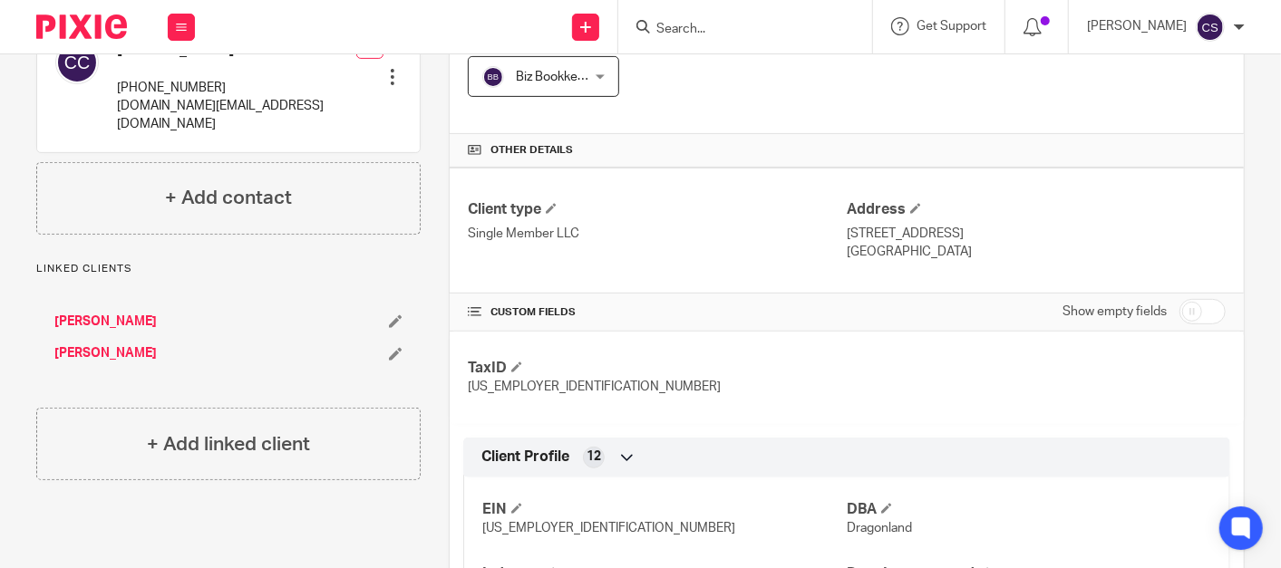
scroll to position [0, 0]
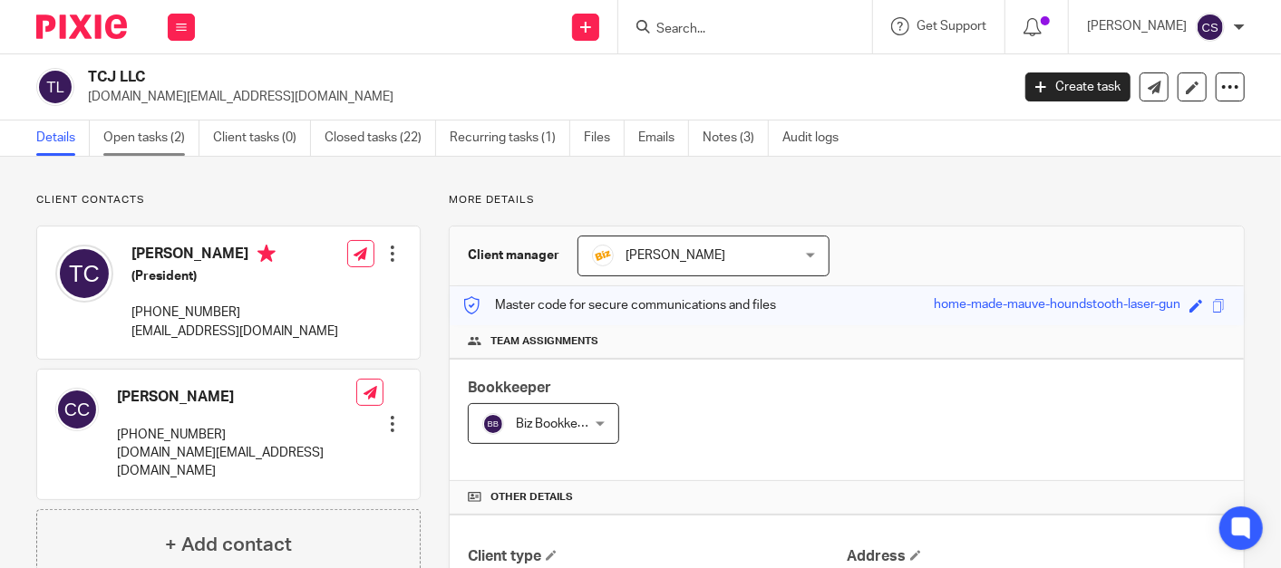
click at [131, 134] on link "Open tasks (2)" at bounding box center [151, 138] width 96 height 35
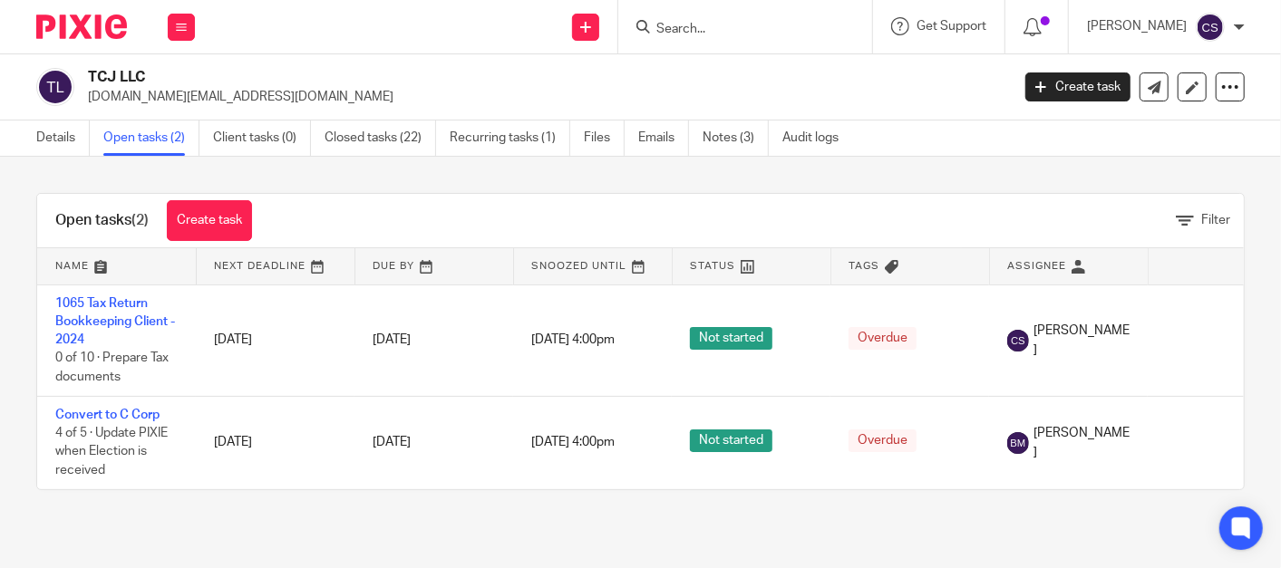
click at [712, 31] on input "Search" at bounding box center [735, 30] width 163 height 16
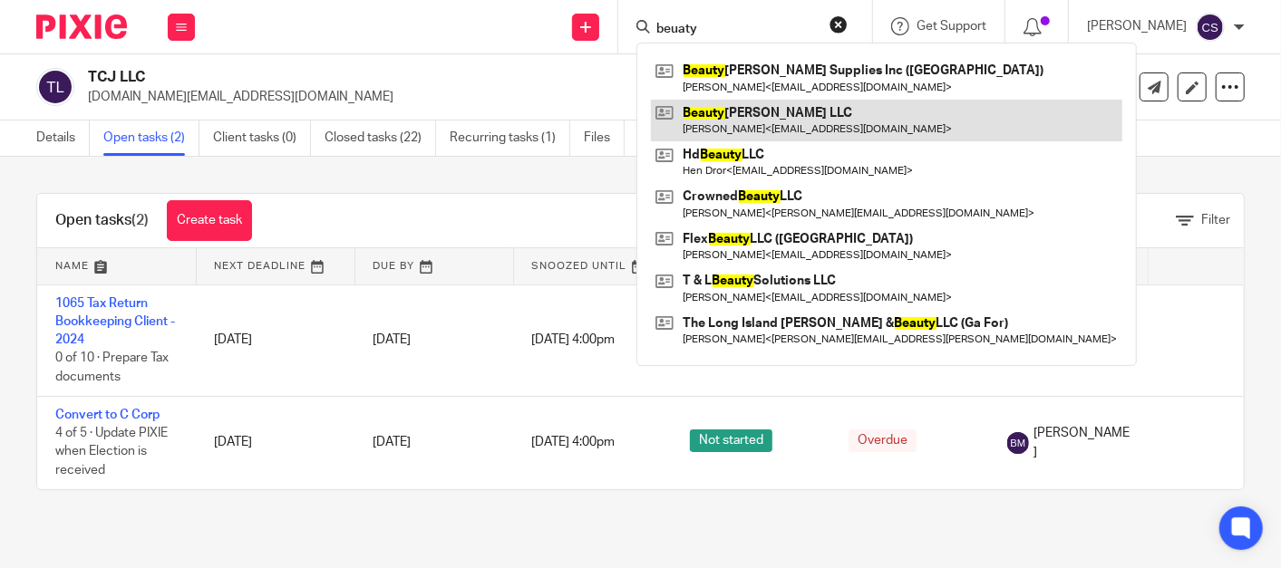
type input "beuaty"
click at [743, 116] on link at bounding box center [886, 121] width 471 height 42
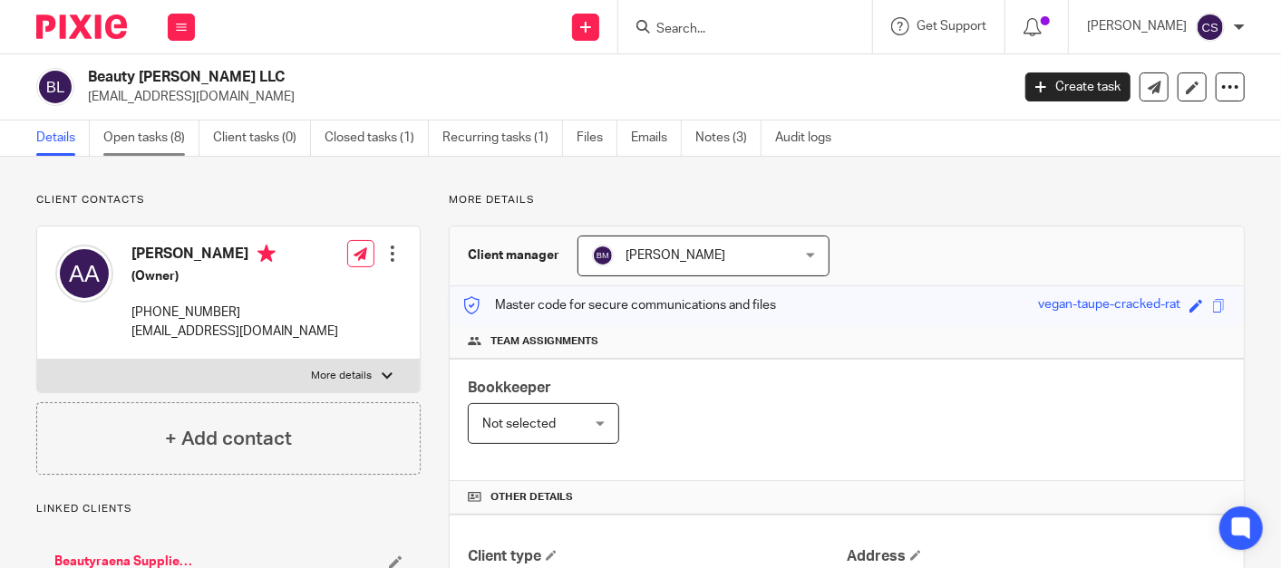
click at [124, 134] on link "Open tasks (8)" at bounding box center [151, 138] width 96 height 35
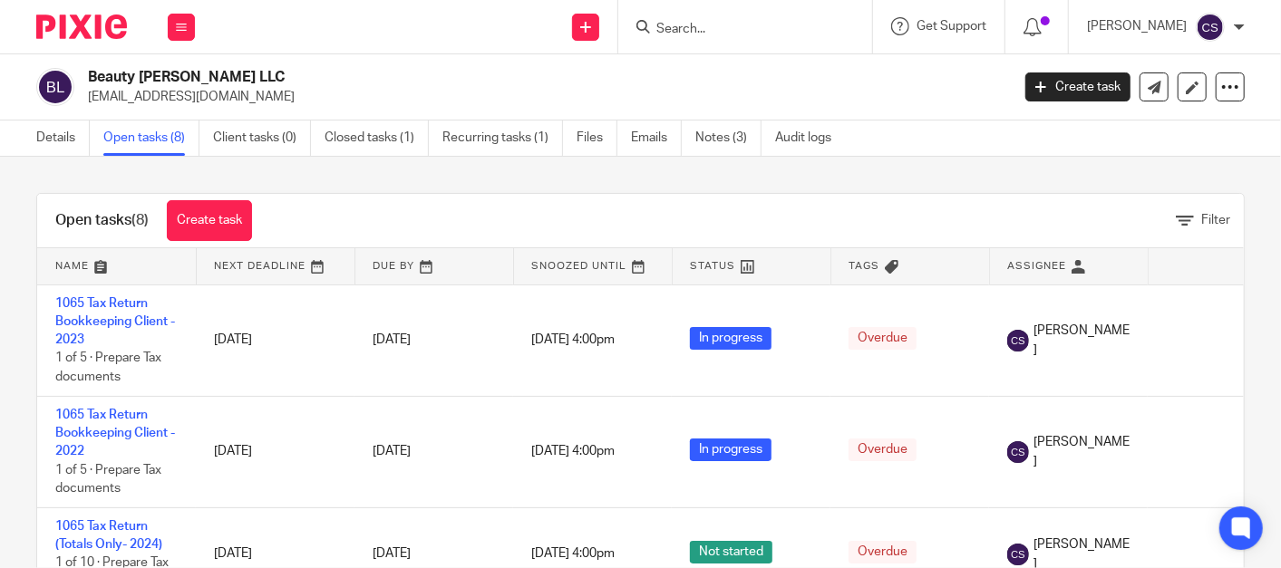
click at [683, 22] on input "Search" at bounding box center [735, 30] width 163 height 16
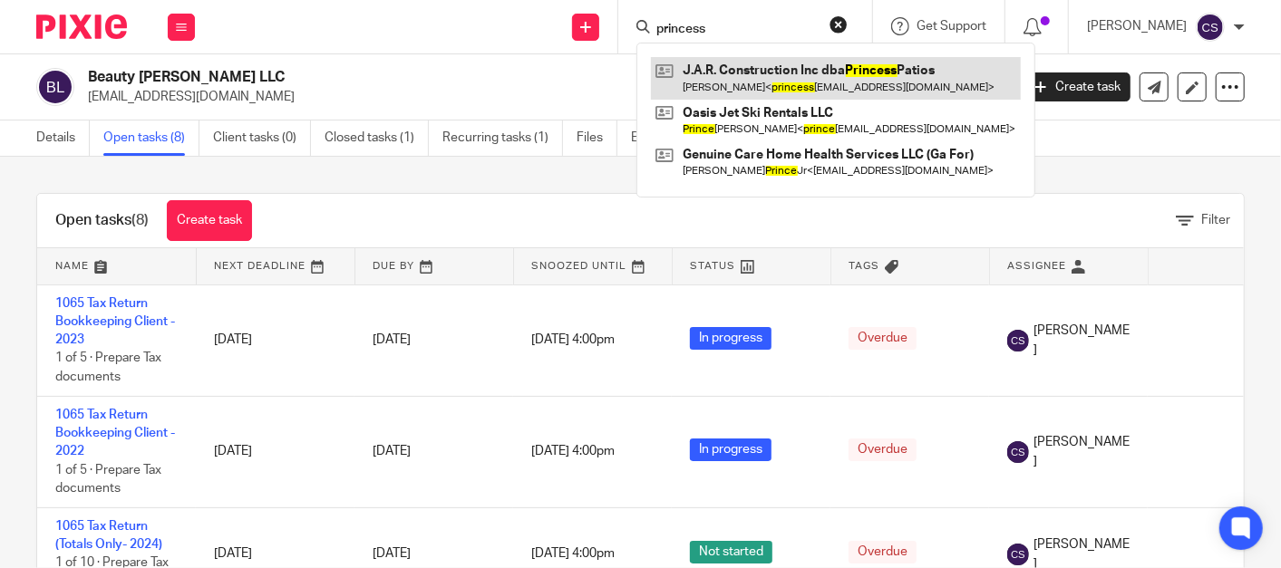
type input "princess"
click at [775, 82] on link at bounding box center [836, 78] width 370 height 42
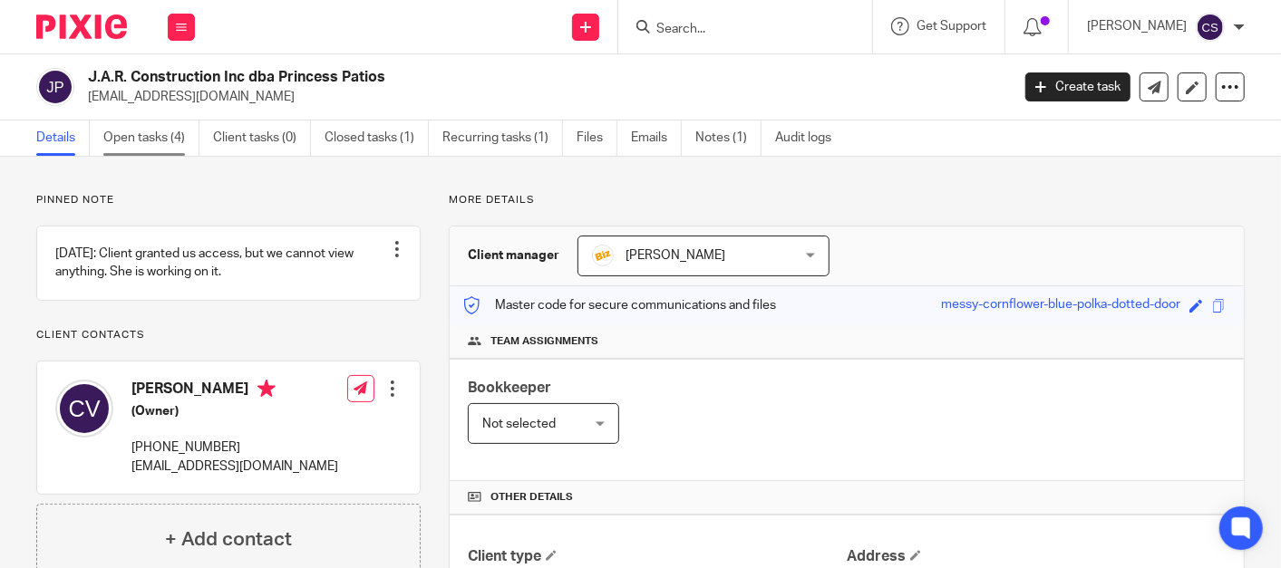
click at [129, 134] on link "Open tasks (4)" at bounding box center [151, 138] width 96 height 35
